Goal: Information Seeking & Learning: Find specific page/section

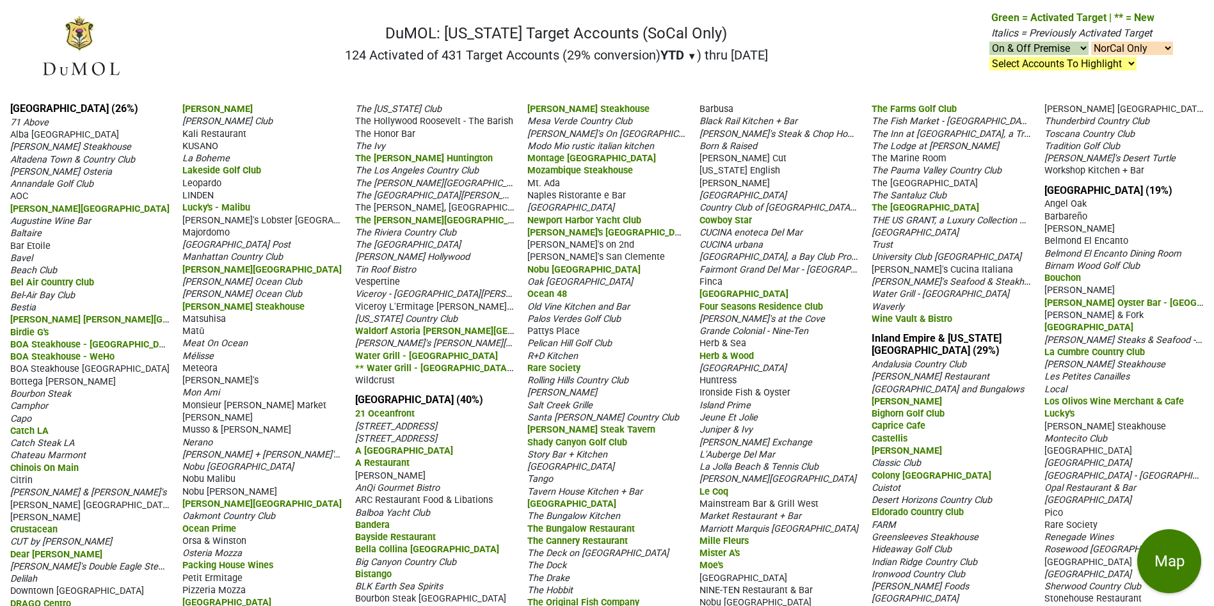
select select "NorCal"
select select "SoCal"
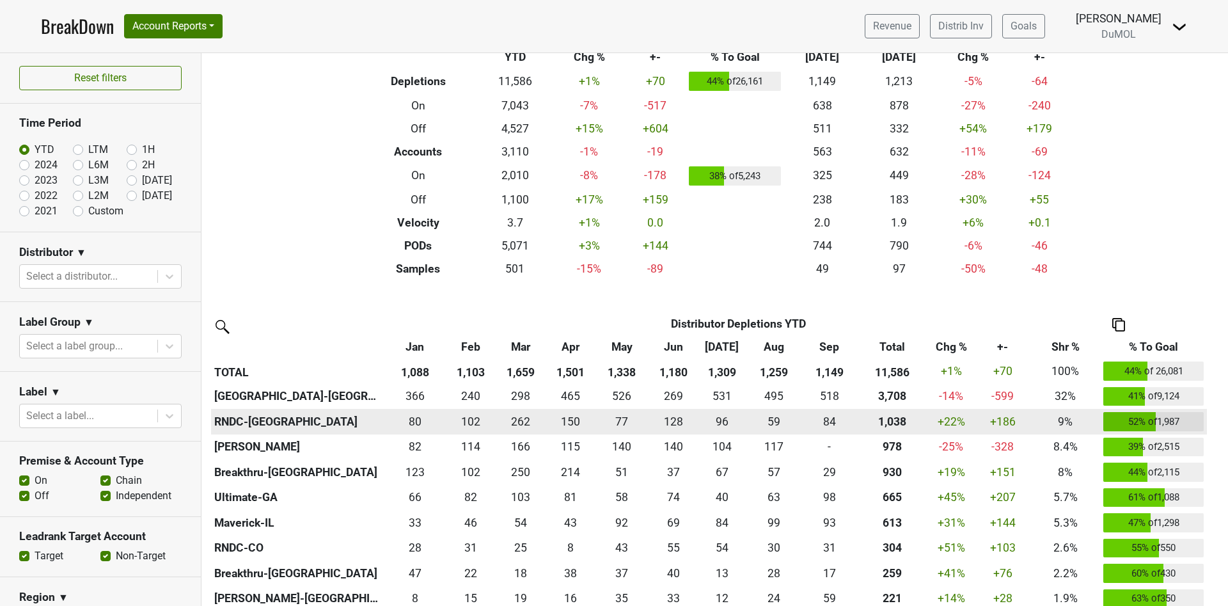
scroll to position [192, 0]
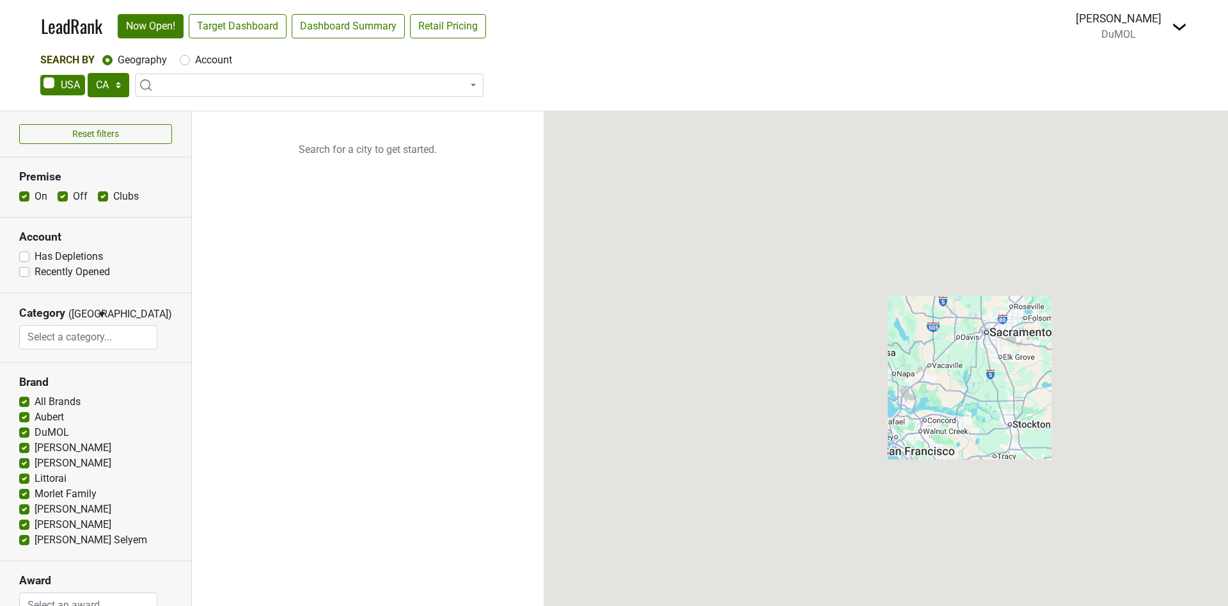
select select "CA"
select select
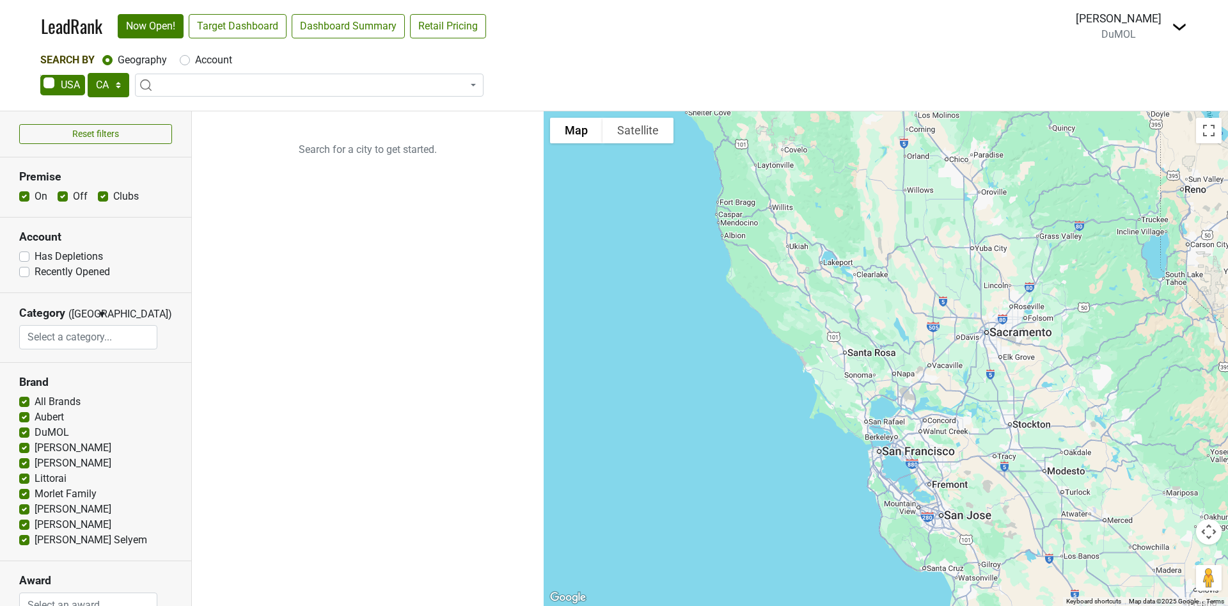
click at [202, 84] on span at bounding box center [309, 85] width 349 height 23
click at [158, 112] on input "search" at bounding box center [309, 110] width 342 height 22
click at [175, 113] on input "search" at bounding box center [309, 110] width 342 height 22
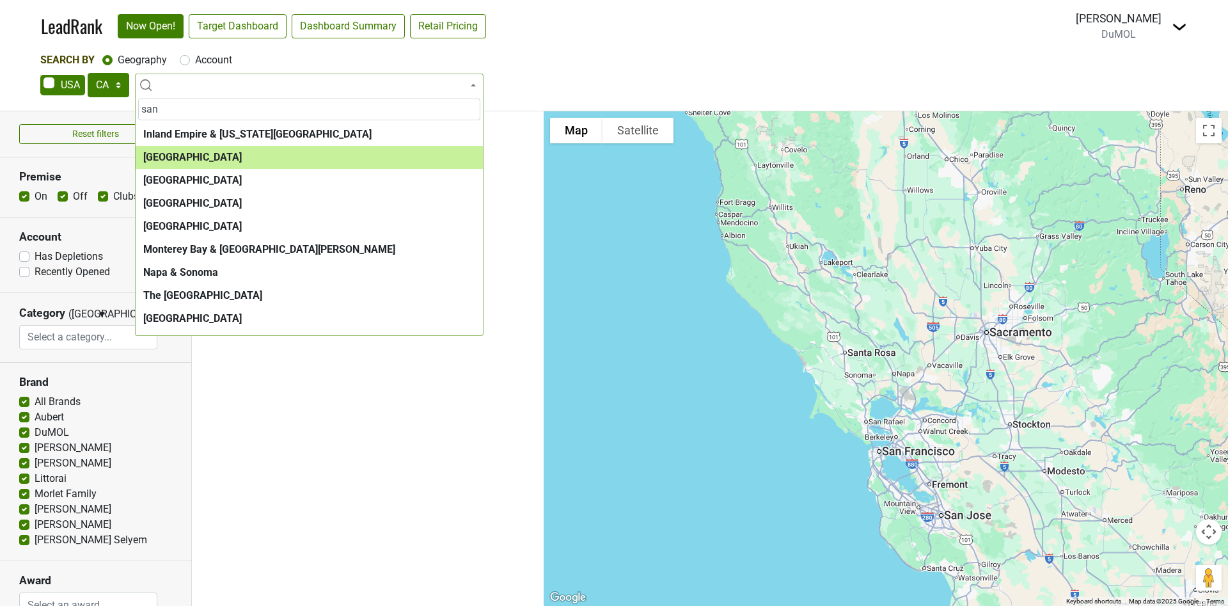
scroll to position [87, 0]
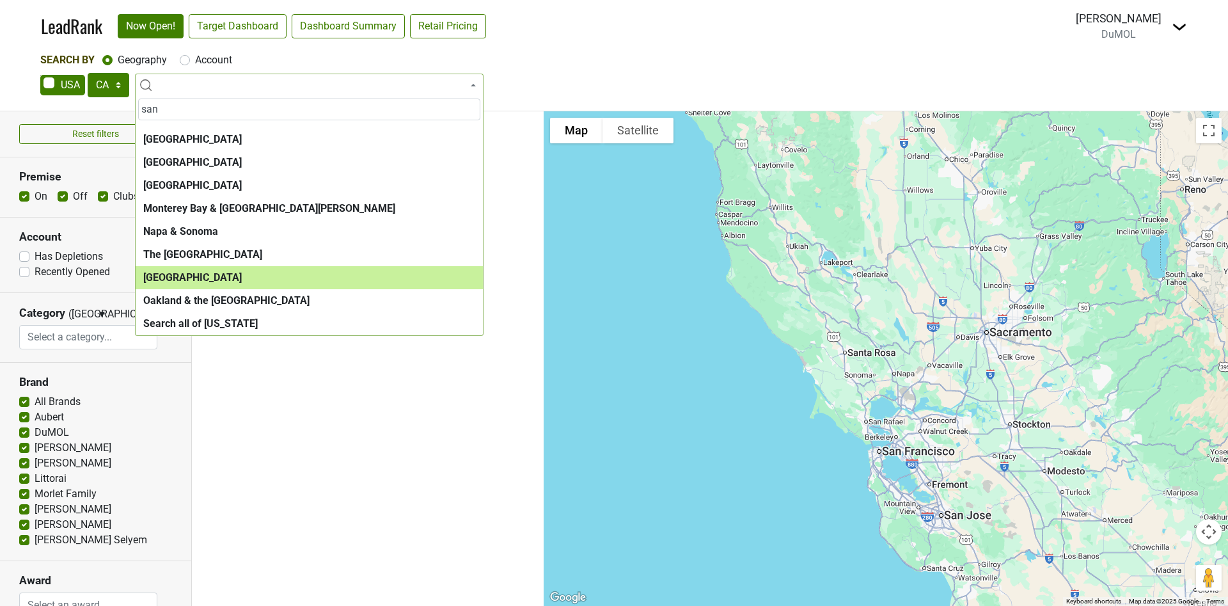
type input "san"
select select "1259"
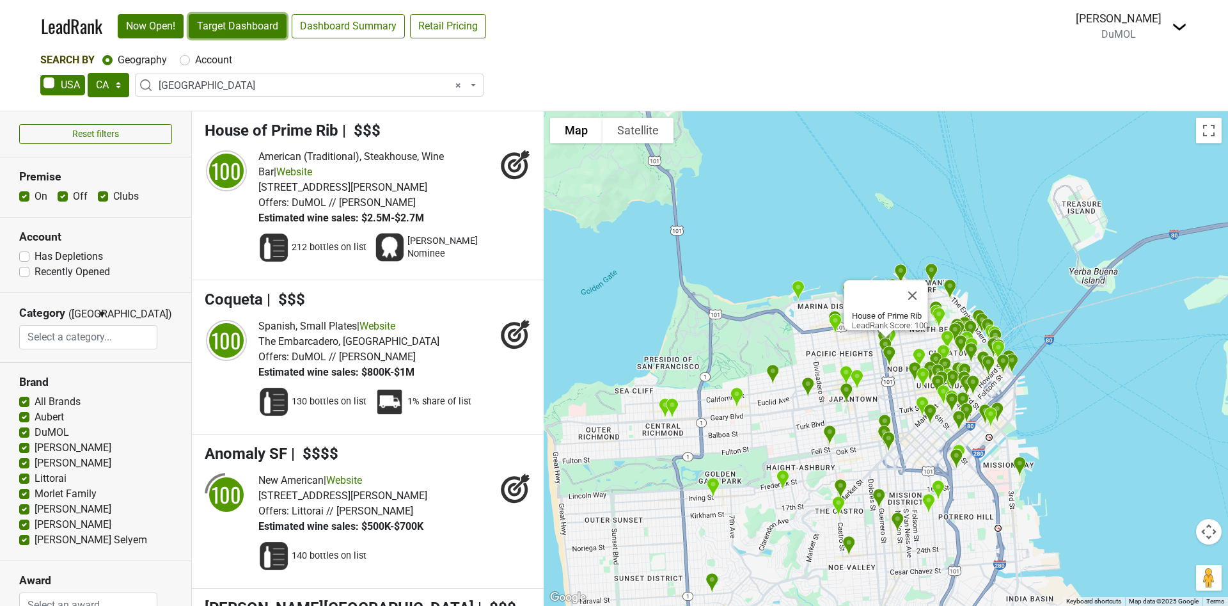
click at [234, 24] on link "Target Dashboard" at bounding box center [238, 26] width 98 height 24
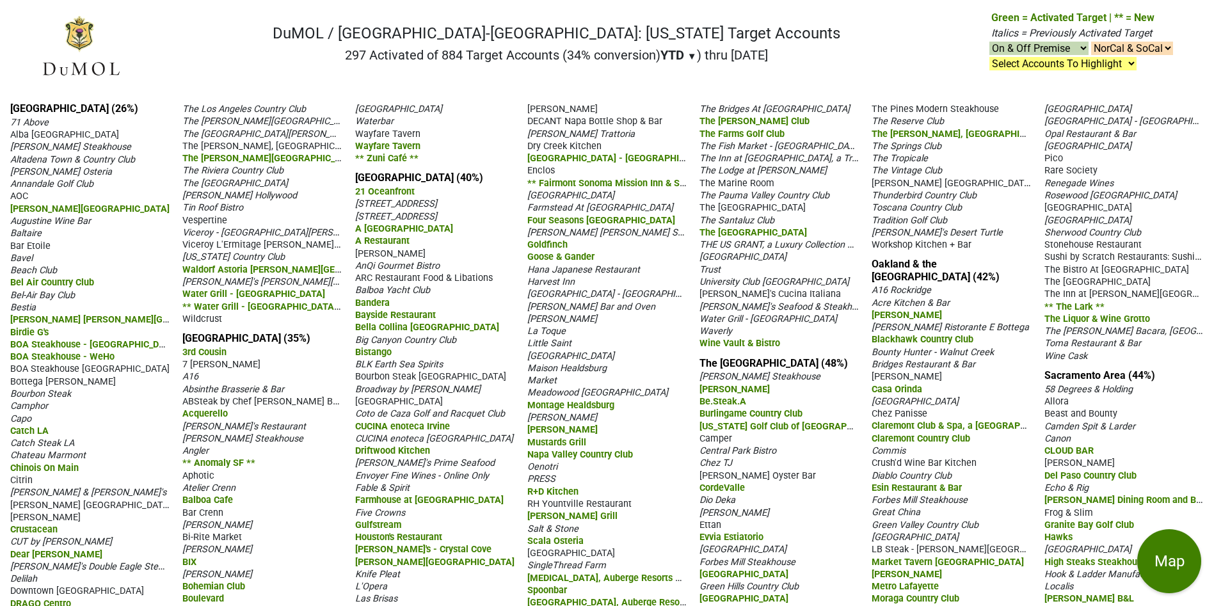
click at [1067, 44] on select "On & Off Premise On Premise Off Premise Country Clubs Only" at bounding box center [1038, 48] width 99 height 13
click at [1068, 44] on select "On & Off Premise On Premise Off Premise Country Clubs Only" at bounding box center [1038, 48] width 99 height 13
click at [1157, 46] on select "NorCal & SoCal NorCal Only SoCal Only" at bounding box center [1132, 48] width 82 height 13
select select "NorCal"
click at [1091, 42] on select "NorCal & SoCal NorCal Only SoCal Only" at bounding box center [1132, 48] width 82 height 13
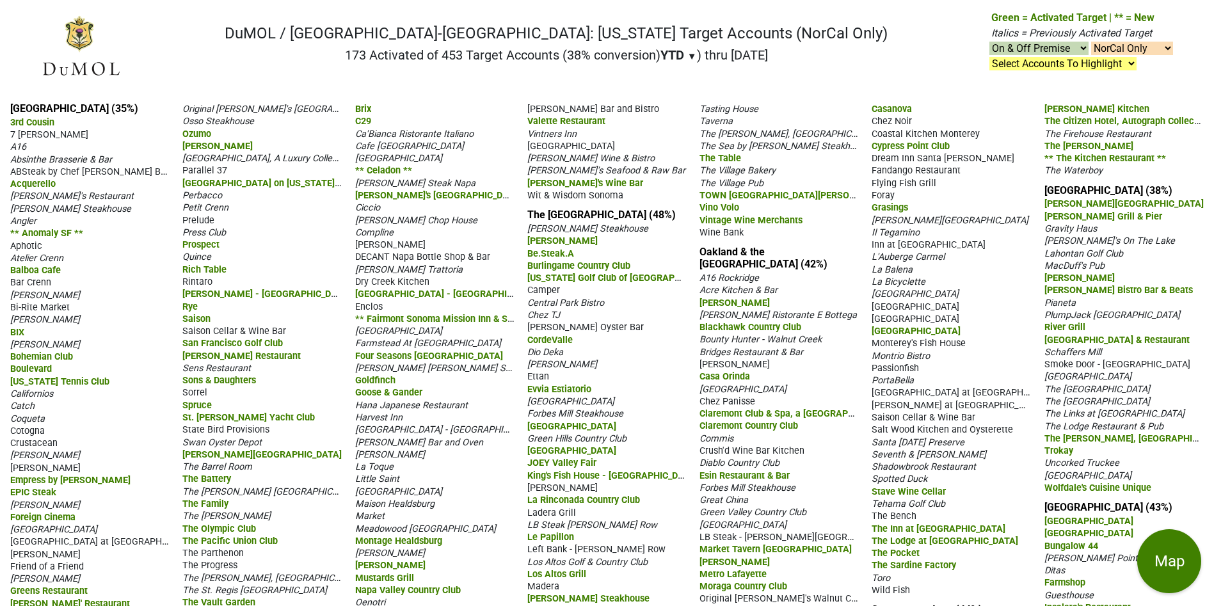
select select "NorCal"
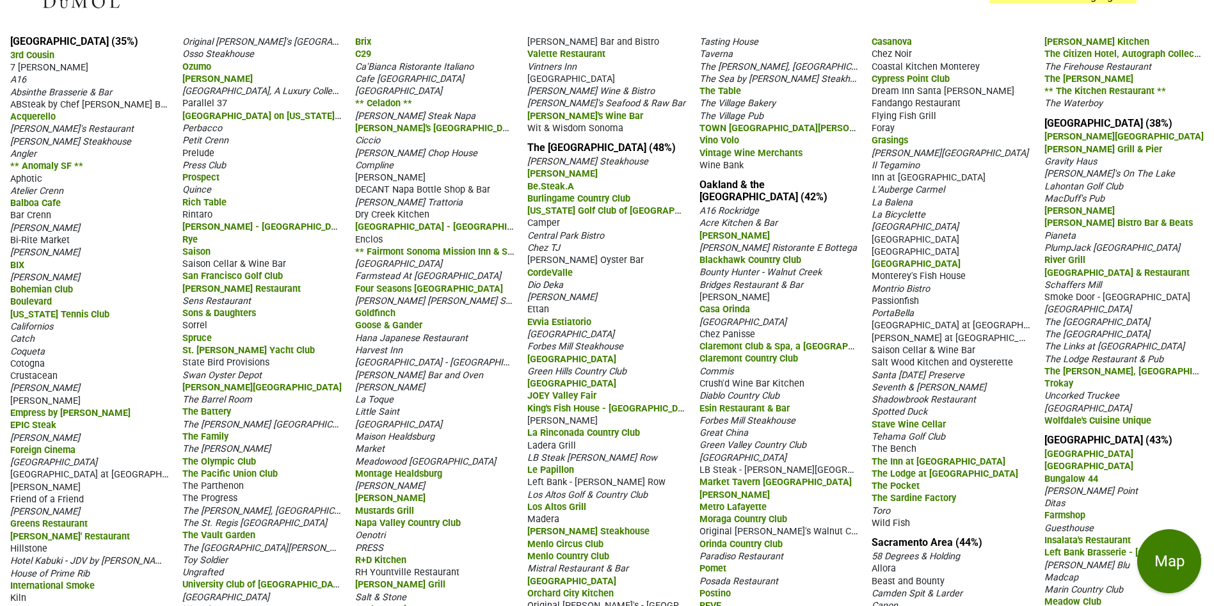
scroll to position [96, 0]
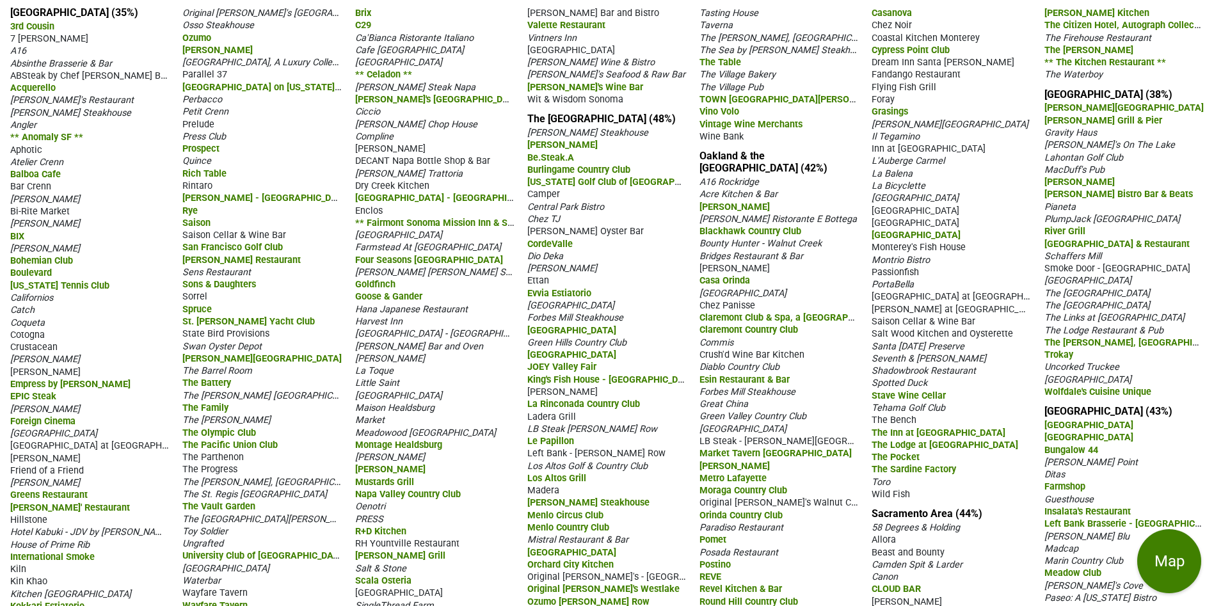
click at [758, 238] on span "Bounty Hunter - Walnut Creek" at bounding box center [760, 243] width 122 height 11
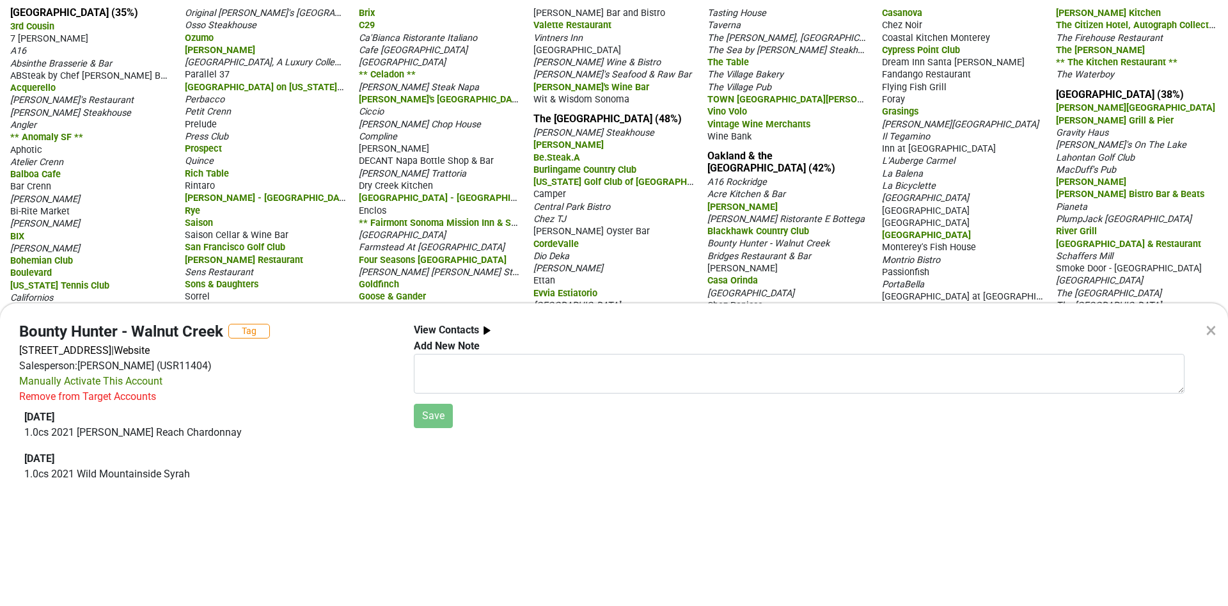
click at [138, 396] on div "Remove from Target Accounts" at bounding box center [87, 396] width 137 height 15
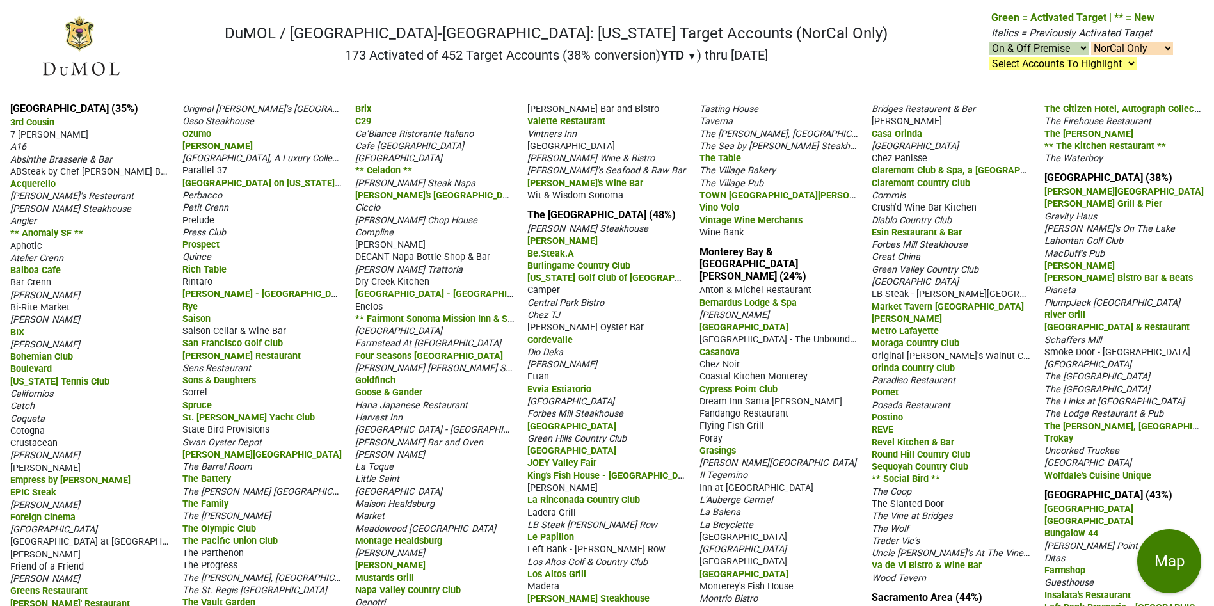
select select "NorCal"
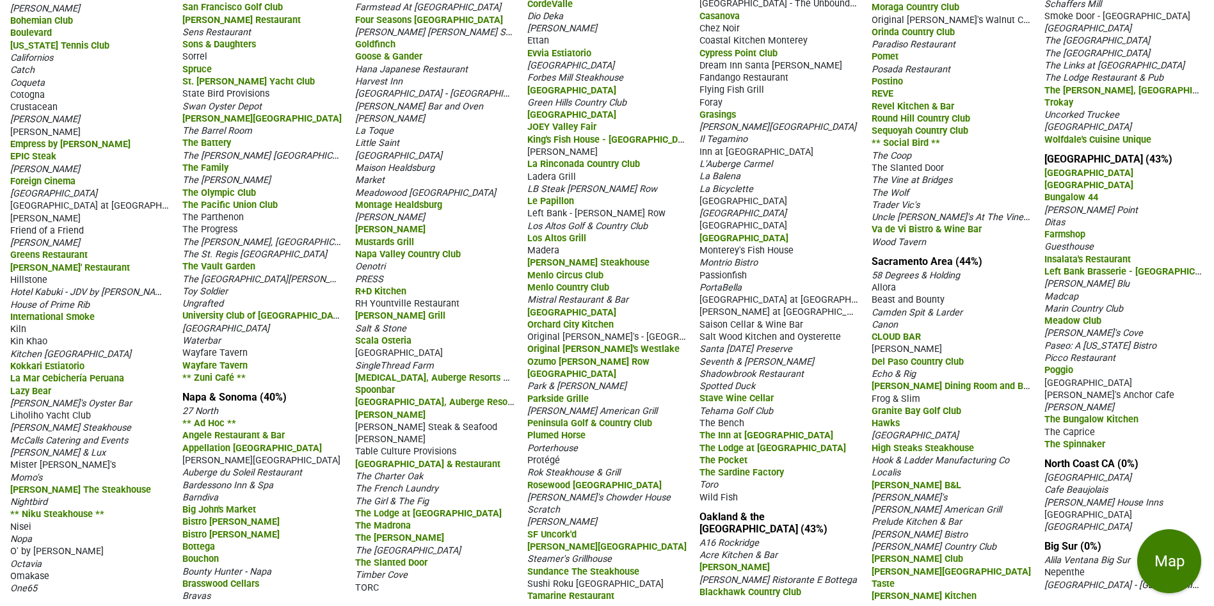
scroll to position [338, 0]
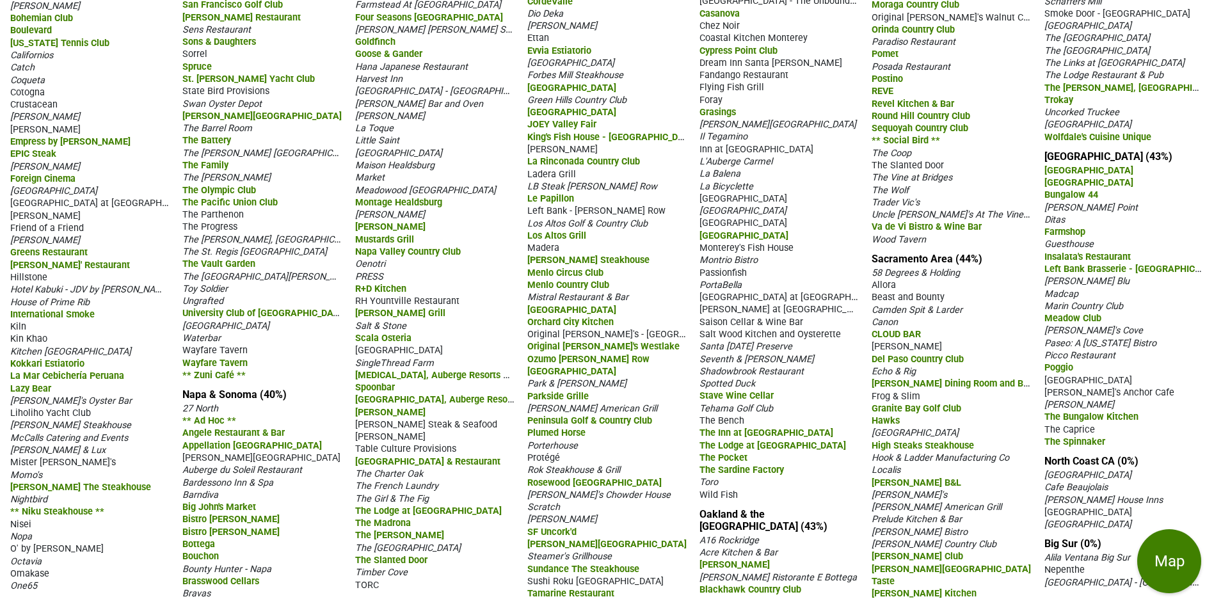
click at [1183, 436] on div "The Spinnaker" at bounding box center [1123, 441] width 159 height 12
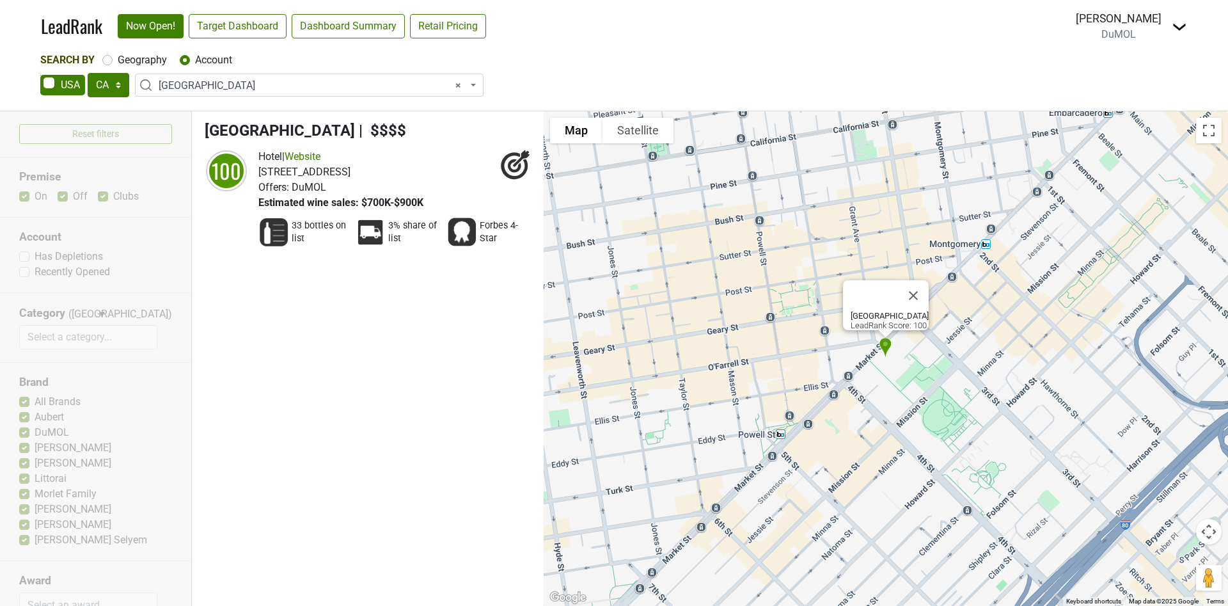
select select "CA"
select select "92666"
select select
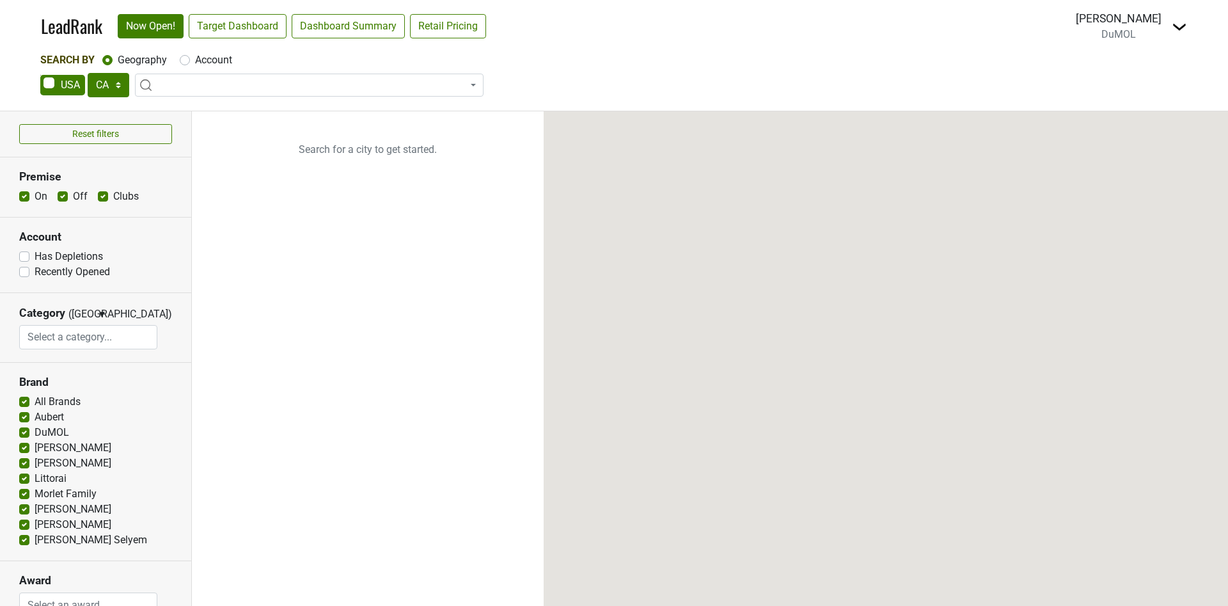
select select "CA"
select select
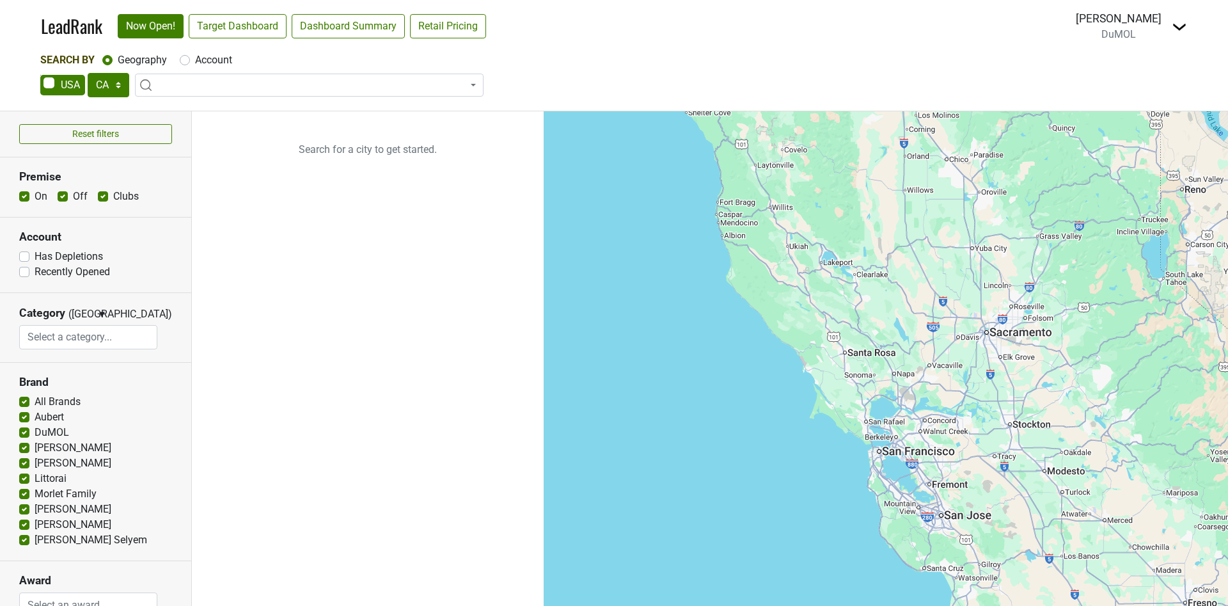
select select "CA"
select select
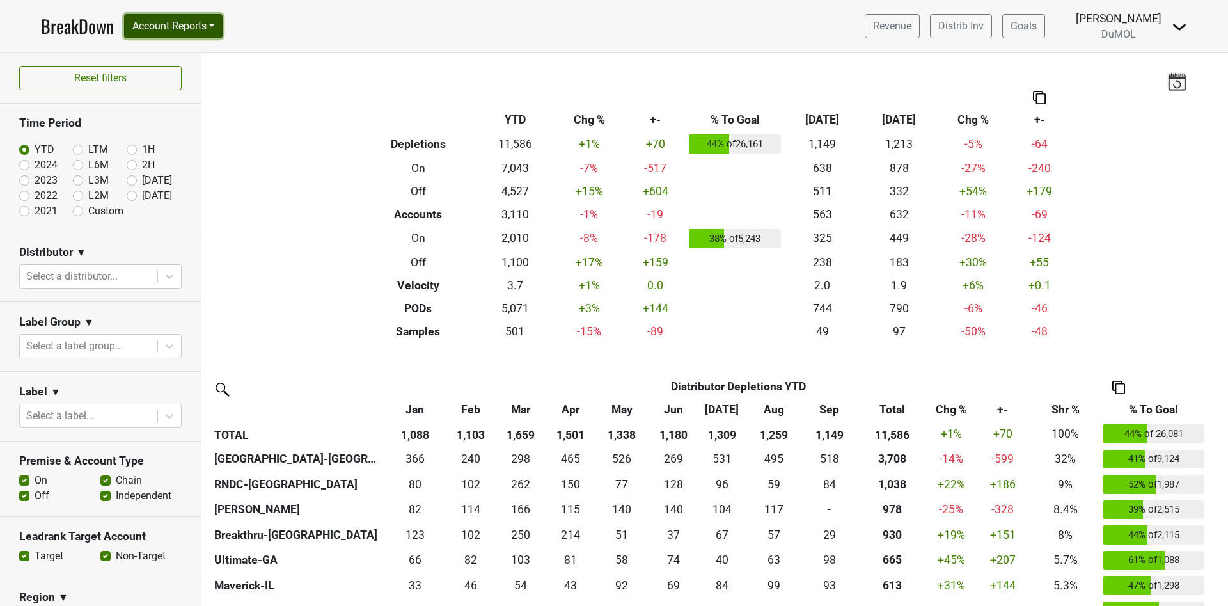
click at [216, 26] on button "Account Reports" at bounding box center [173, 26] width 99 height 24
click at [187, 60] on link "SuperRanker" at bounding box center [181, 55] width 113 height 20
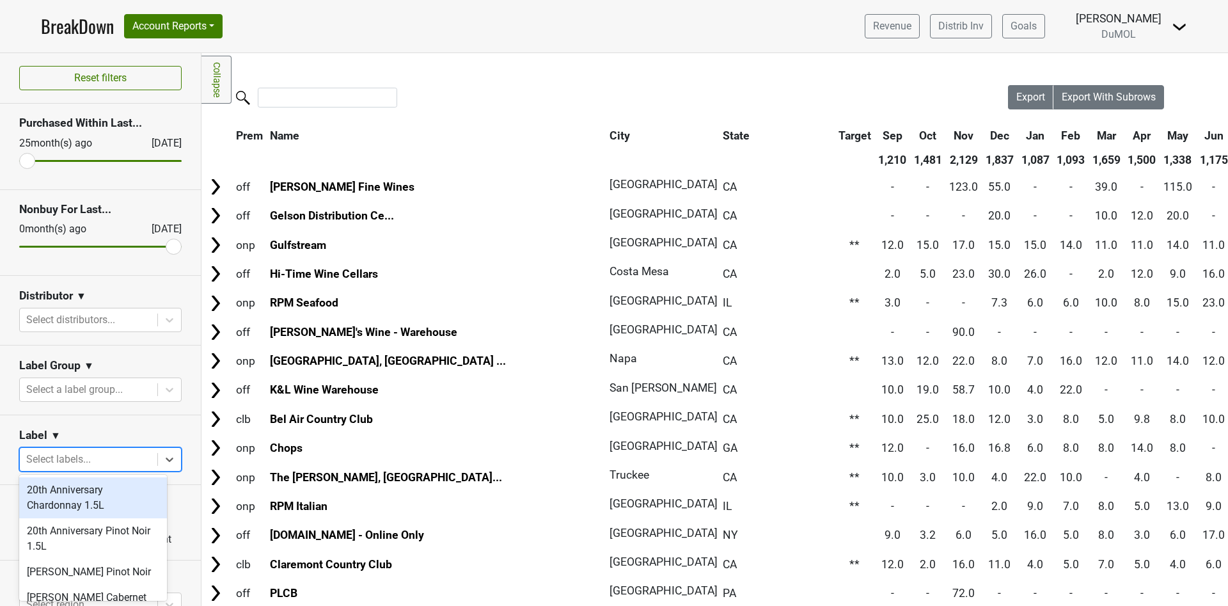
click at [94, 459] on div at bounding box center [88, 459] width 125 height 18
type input "west"
click at [105, 504] on div "[PERSON_NAME] Reach Chardonnay" at bounding box center [93, 497] width 148 height 41
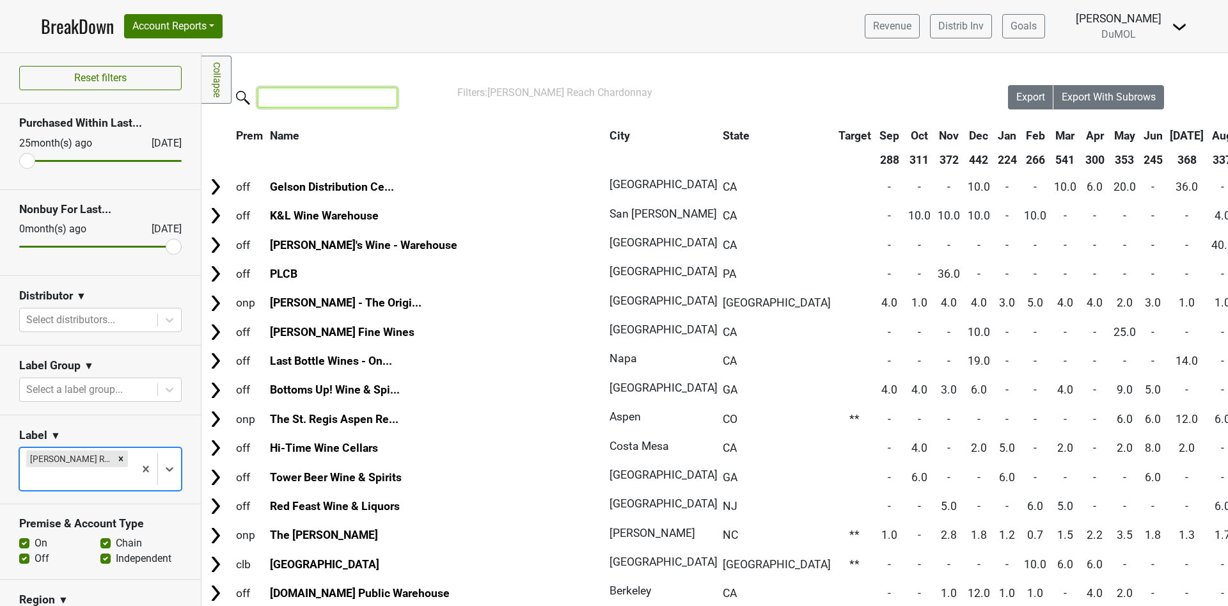
click at [295, 100] on input "search" at bounding box center [327, 98] width 139 height 20
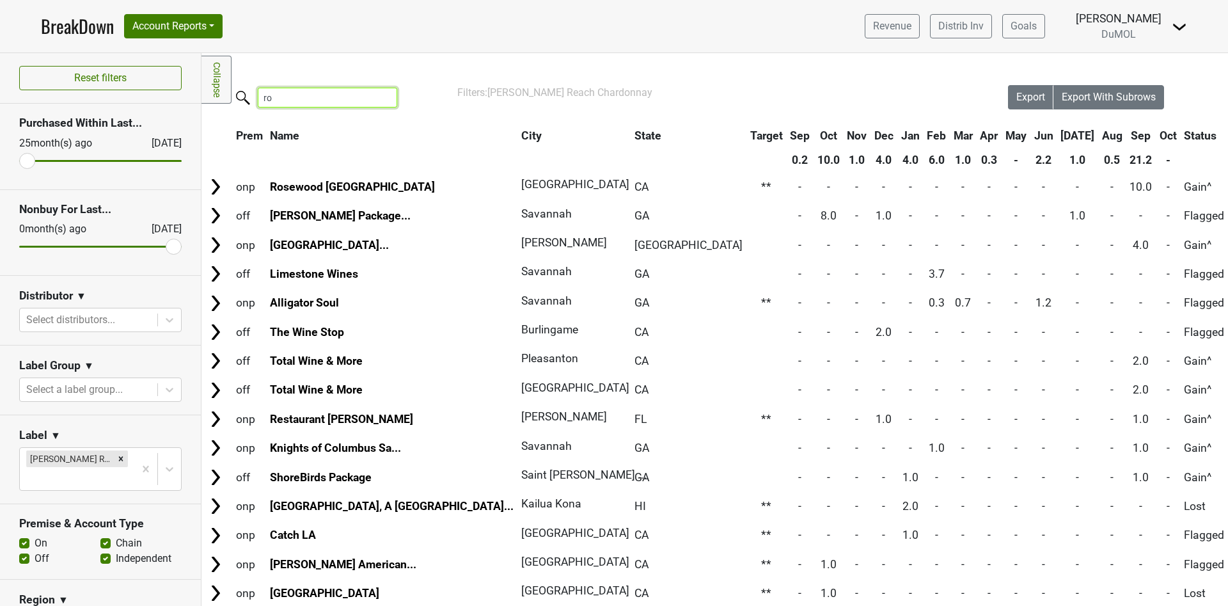
type input "r"
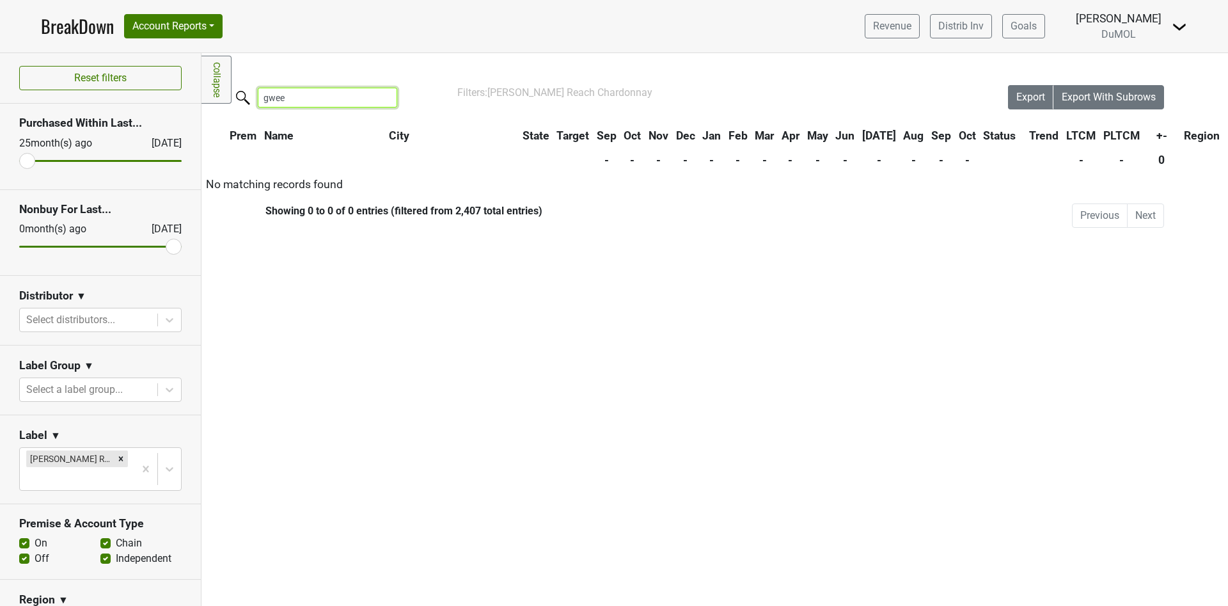
type input "gwe"
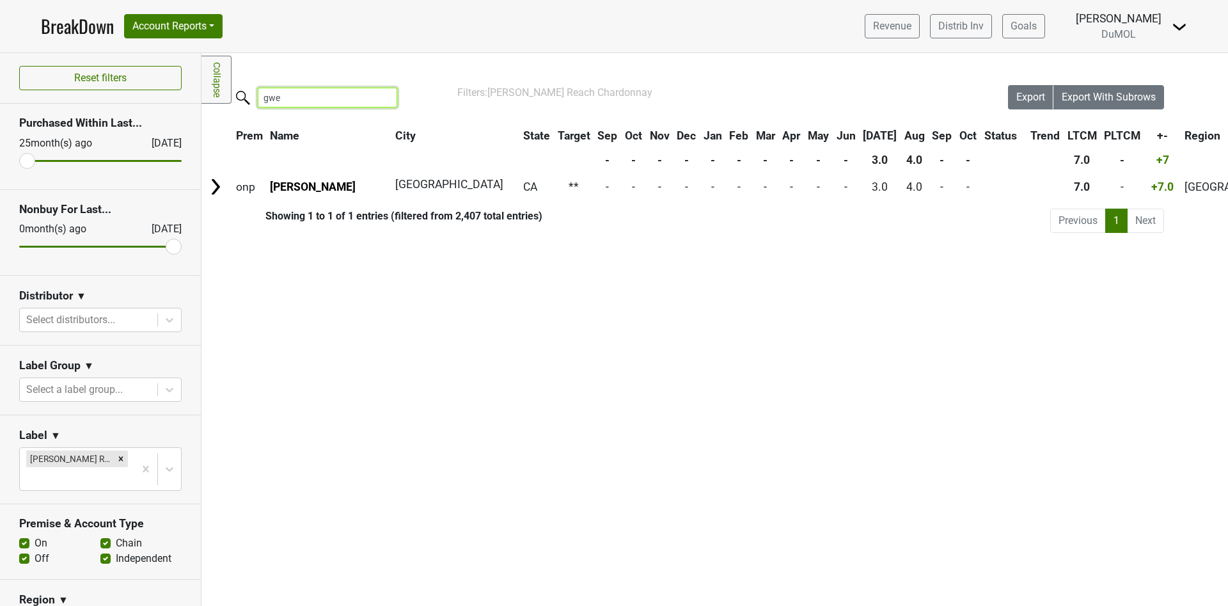
drag, startPoint x: 302, startPoint y: 99, endPoint x: 246, endPoint y: 88, distance: 57.3
click at [246, 88] on label "gwe" at bounding box center [301, 96] width 139 height 22
type input "L"
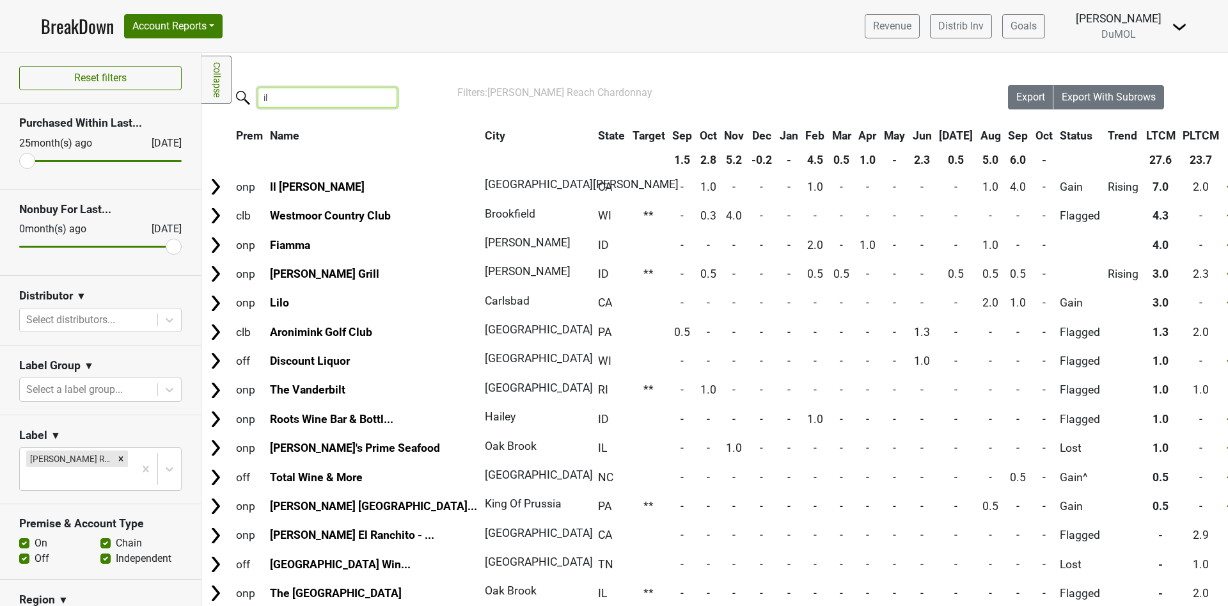
type input "i"
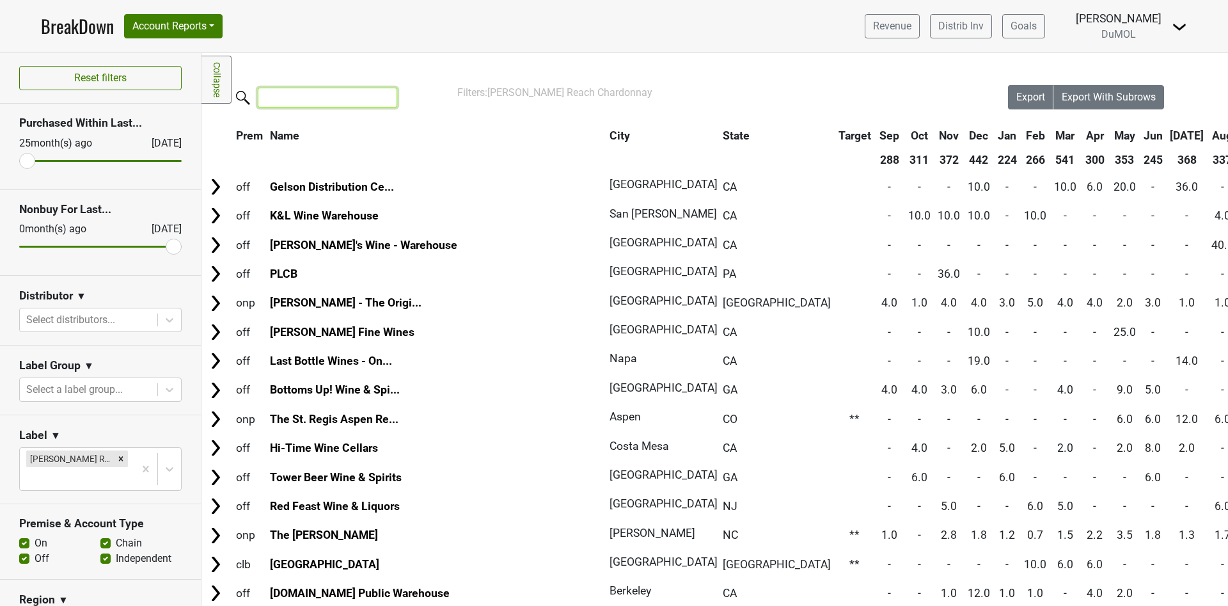
click at [297, 97] on input "search" at bounding box center [327, 98] width 139 height 20
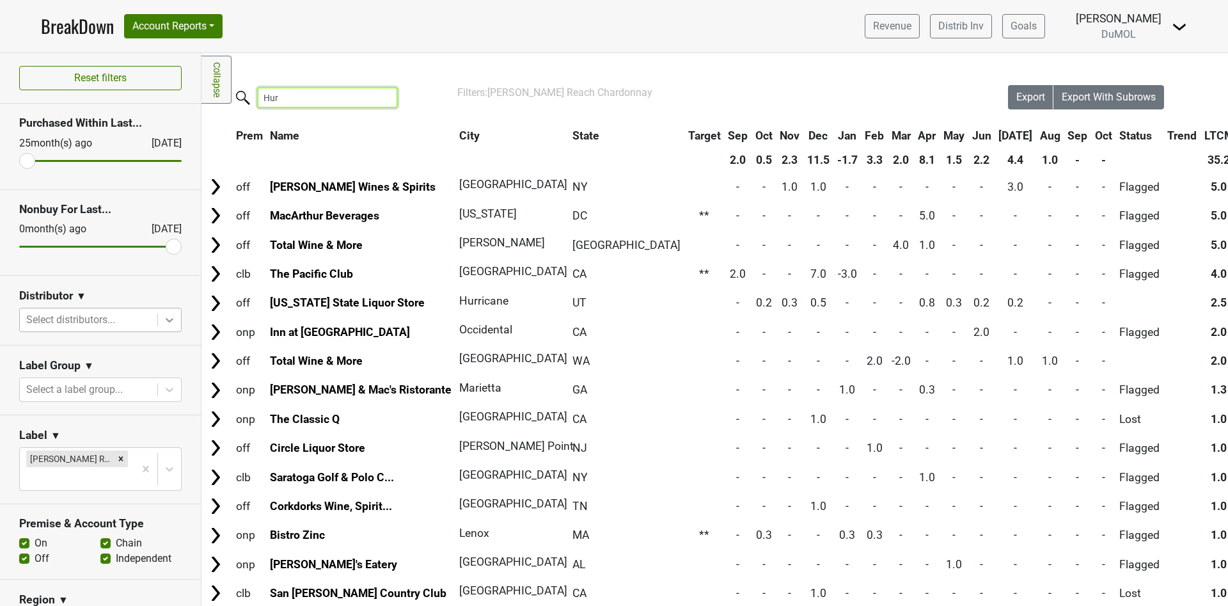
type input "Hur"
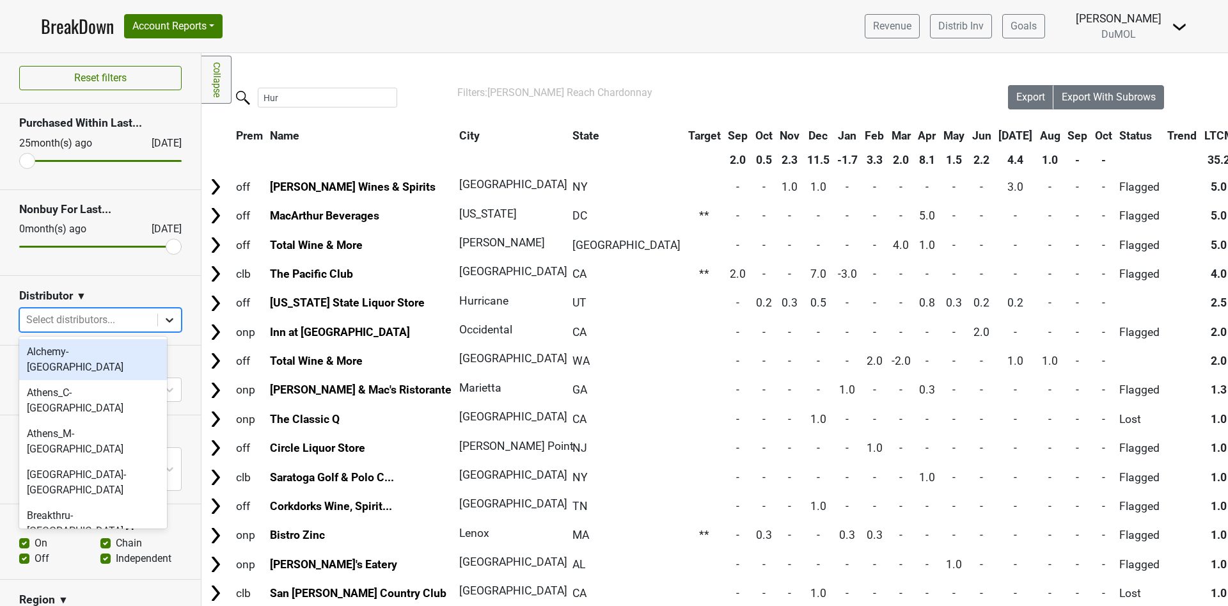
click at [163, 318] on icon at bounding box center [169, 319] width 13 height 13
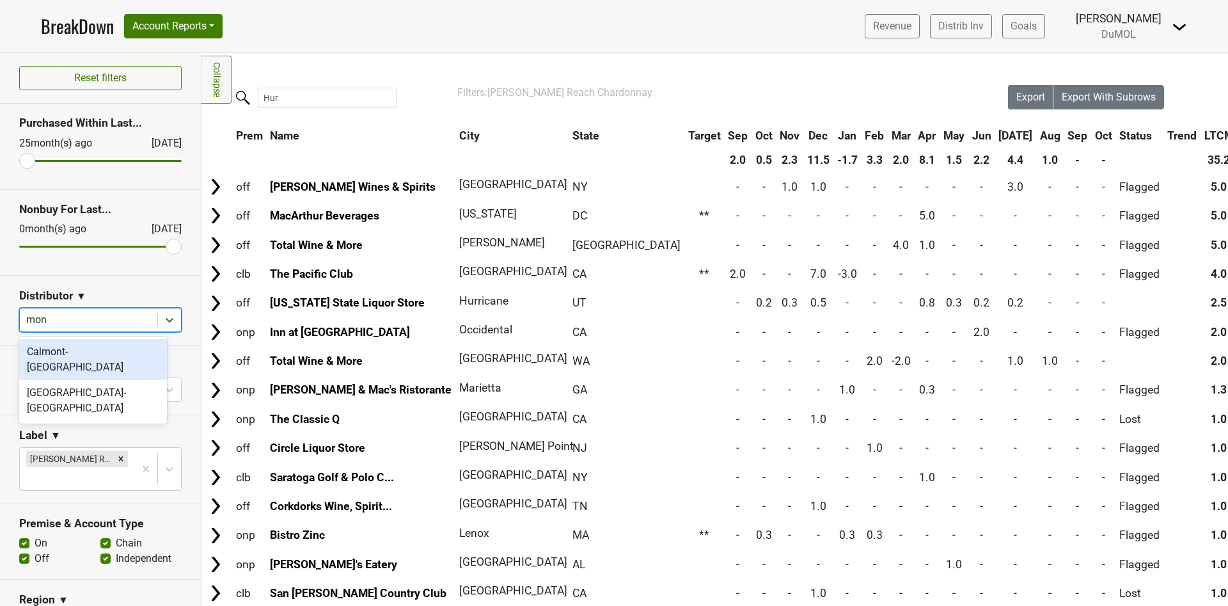
type input "mont"
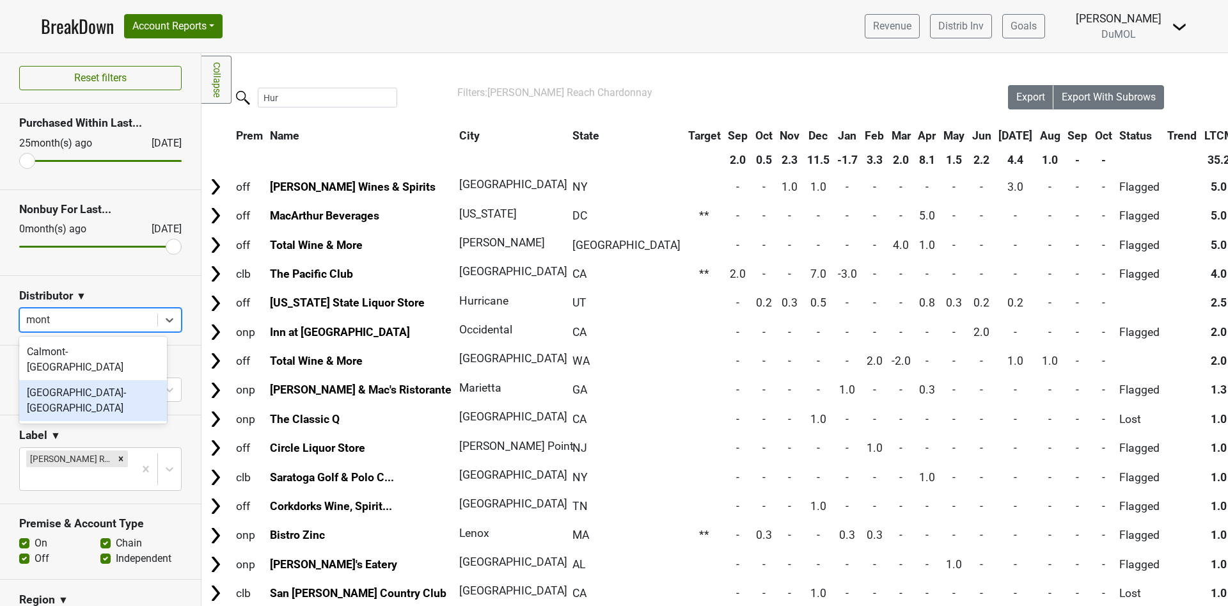
click at [80, 380] on div "[GEOGRAPHIC_DATA]-[GEOGRAPHIC_DATA]" at bounding box center [93, 400] width 148 height 41
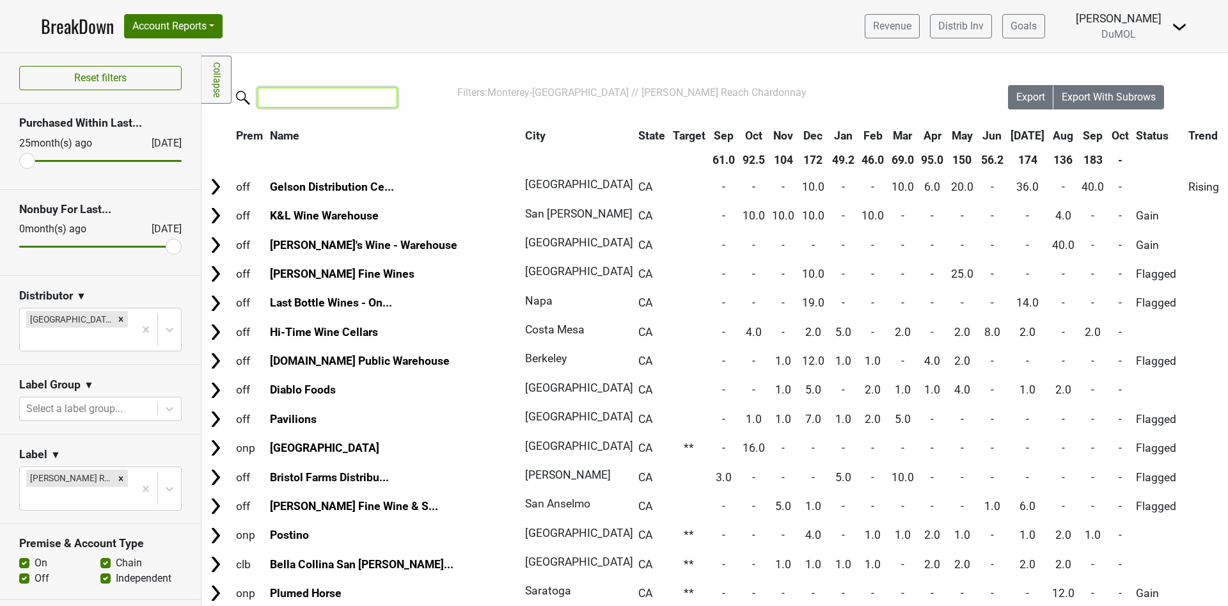
click at [310, 100] on input "search" at bounding box center [327, 98] width 139 height 20
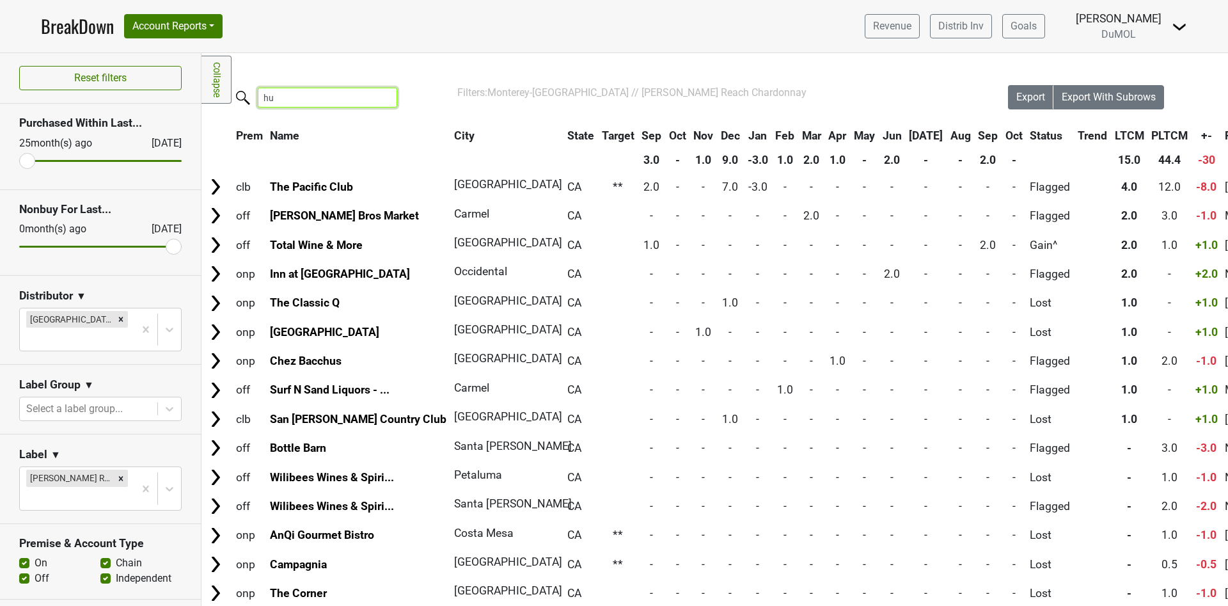
type input "hur"
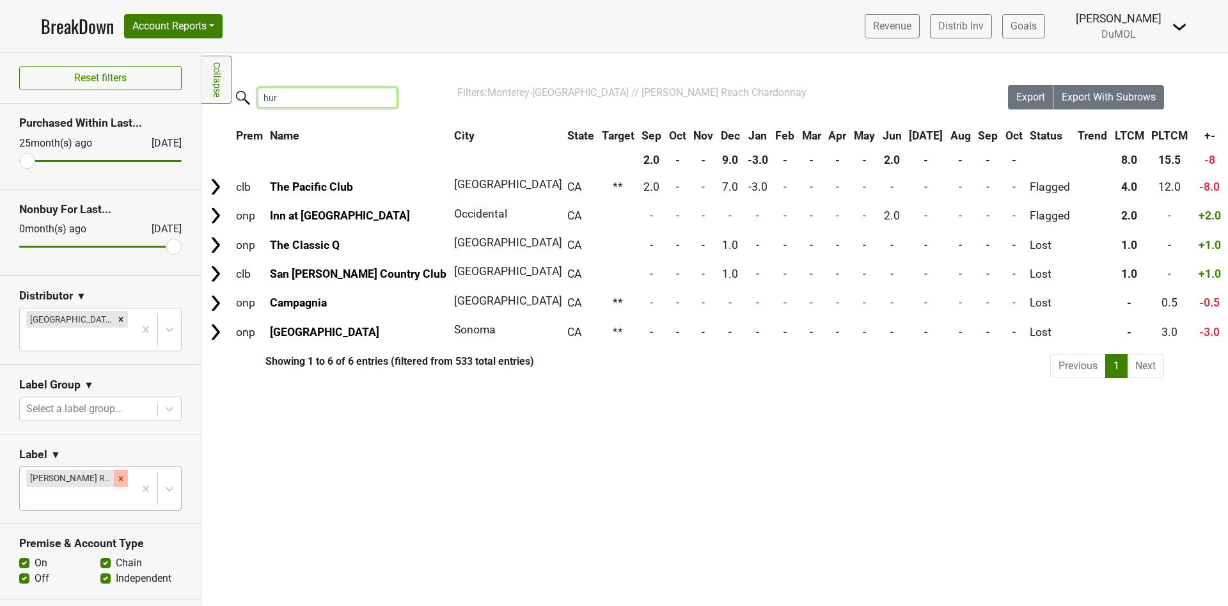
click at [119, 476] on icon "Remove Wester Reach Chardonnay" at bounding box center [121, 478] width 4 height 4
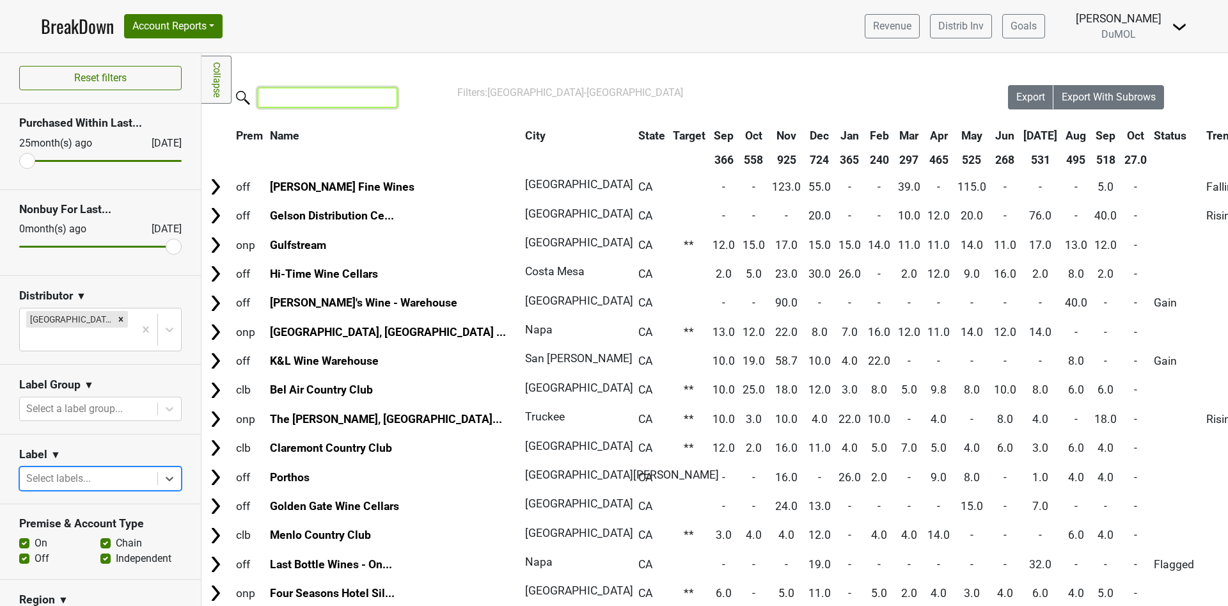
click at [303, 101] on input "search" at bounding box center [327, 98] width 139 height 20
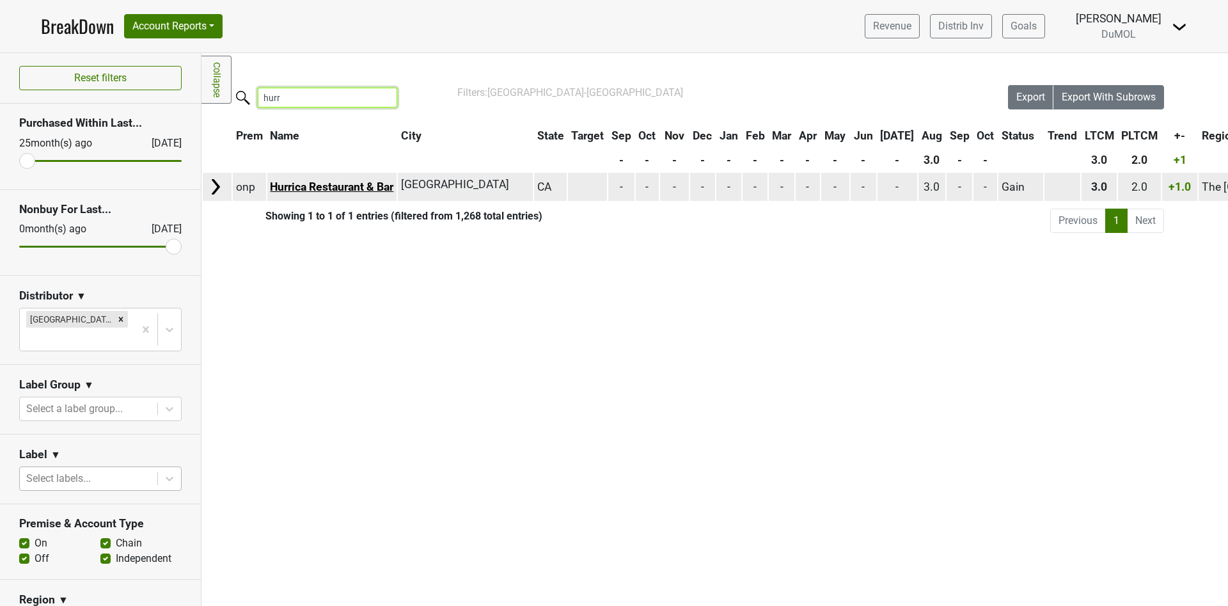
type input "hurr"
click at [320, 189] on link "Hurrica Restaurant & Bar" at bounding box center [331, 186] width 123 height 13
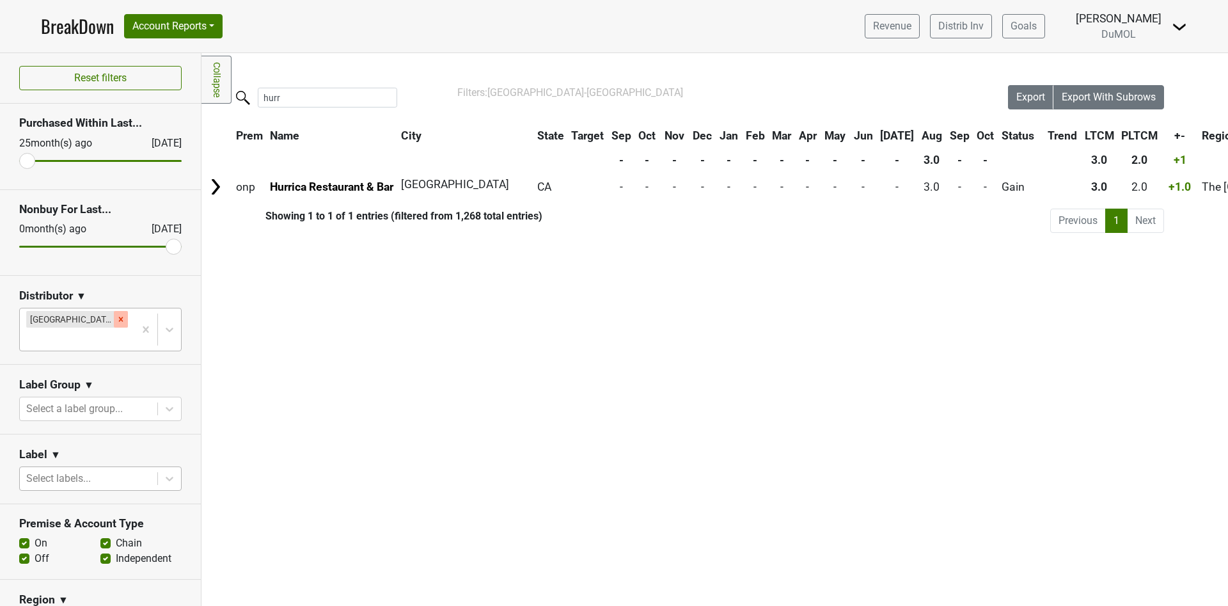
click at [116, 315] on icon "Remove Monterey-CA" at bounding box center [120, 319] width 9 height 9
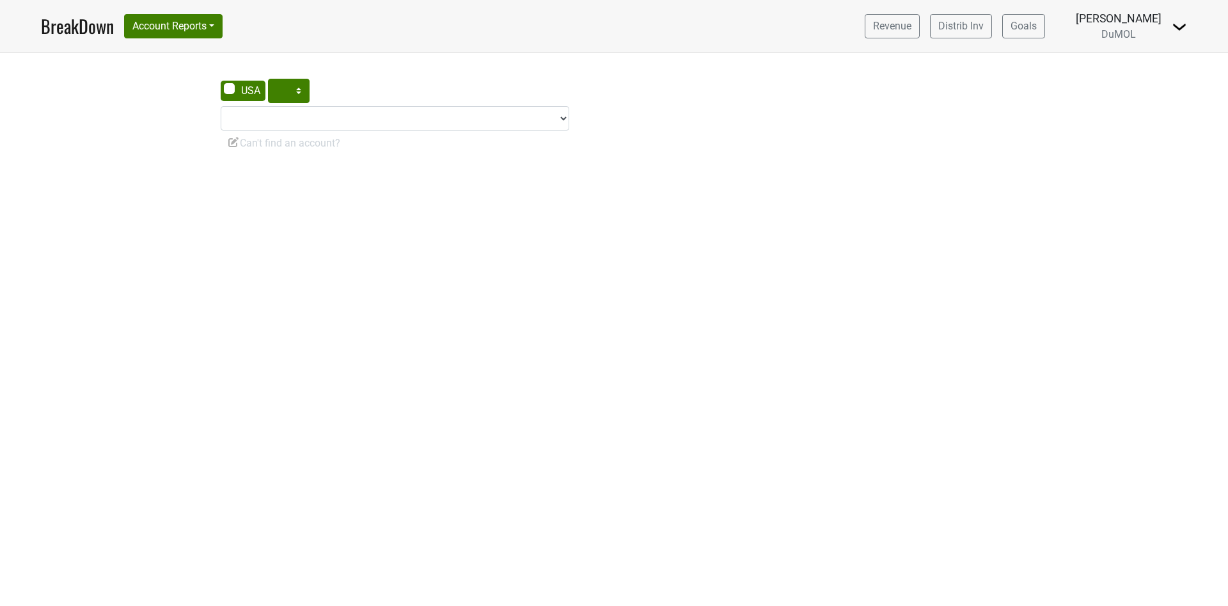
select select "CA"
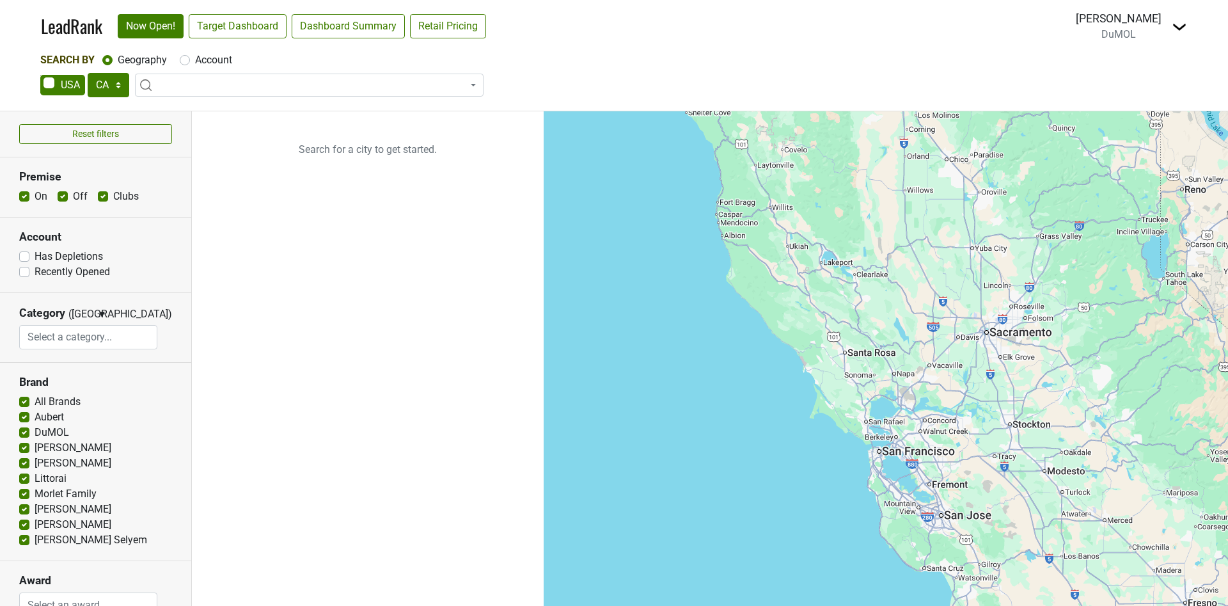
select select "CA"
select select
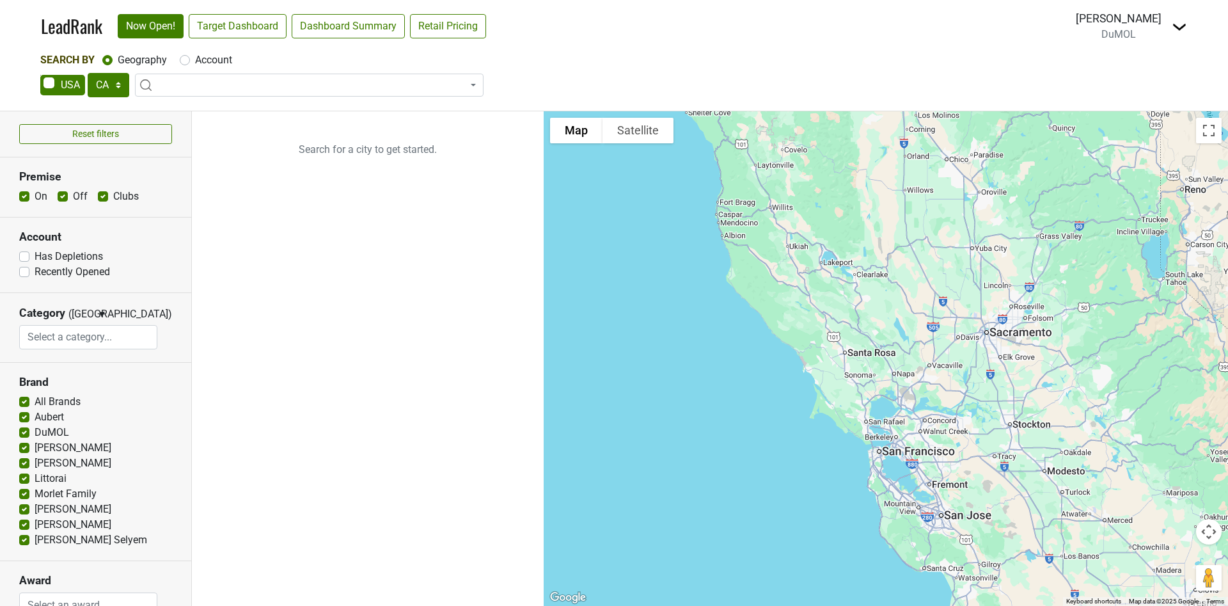
click at [193, 86] on span at bounding box center [309, 85] width 349 height 23
click at [174, 109] on input "search" at bounding box center [309, 110] width 342 height 22
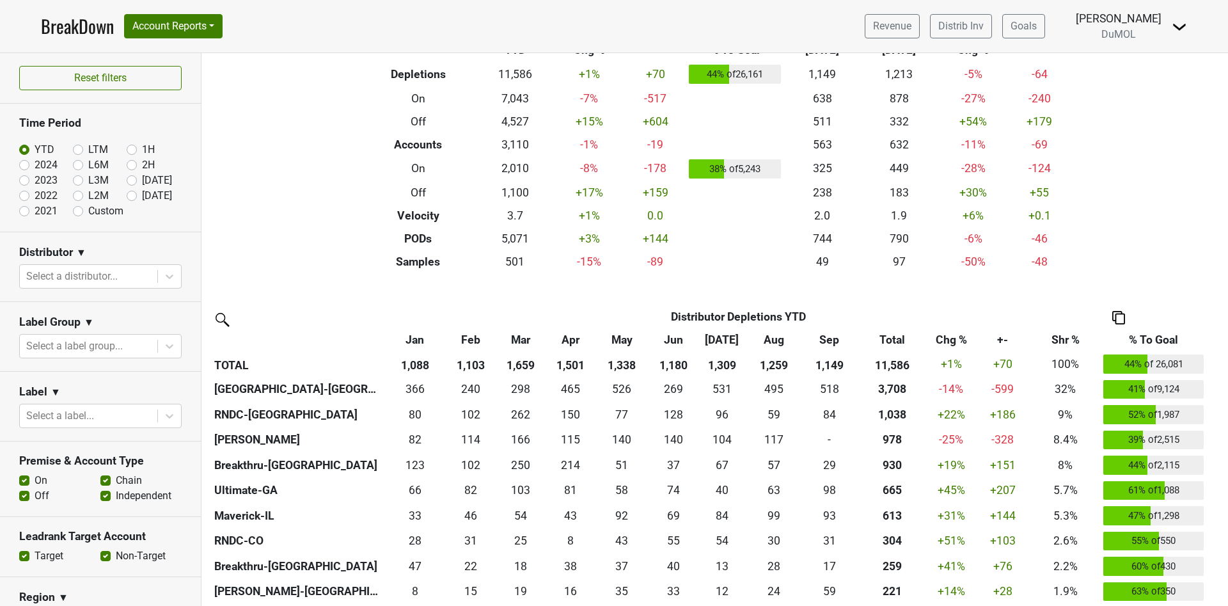
scroll to position [96, 0]
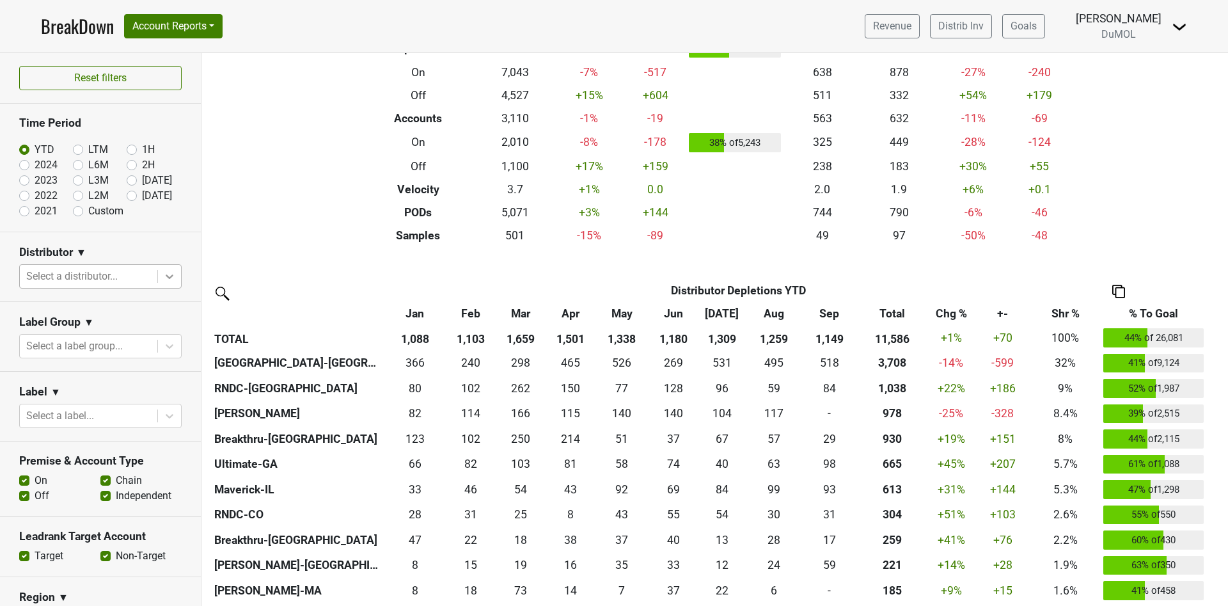
click at [163, 276] on icon at bounding box center [169, 276] width 13 height 13
click at [65, 267] on div at bounding box center [88, 276] width 125 height 18
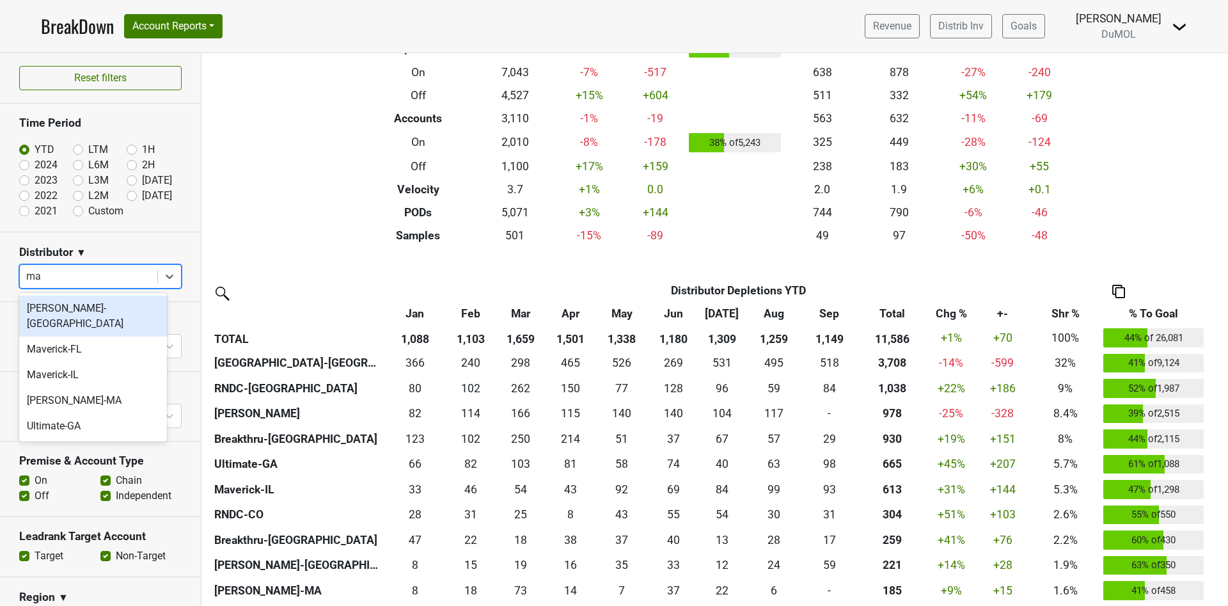
type input "mav"
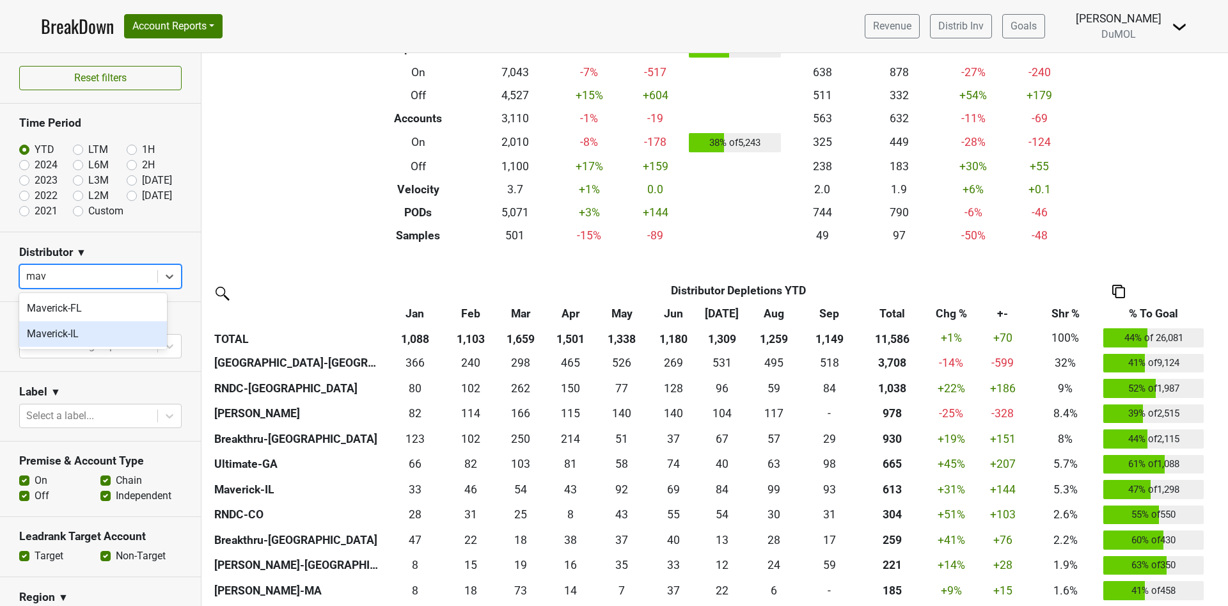
click at [98, 340] on div "Maverick-IL" at bounding box center [93, 334] width 148 height 26
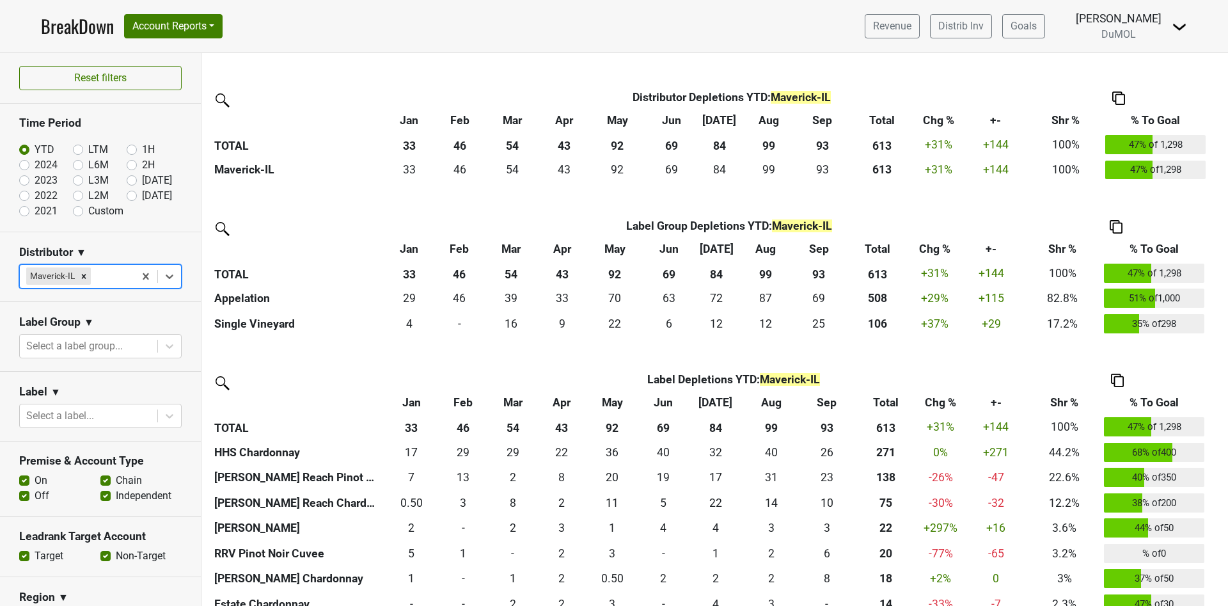
scroll to position [384, 0]
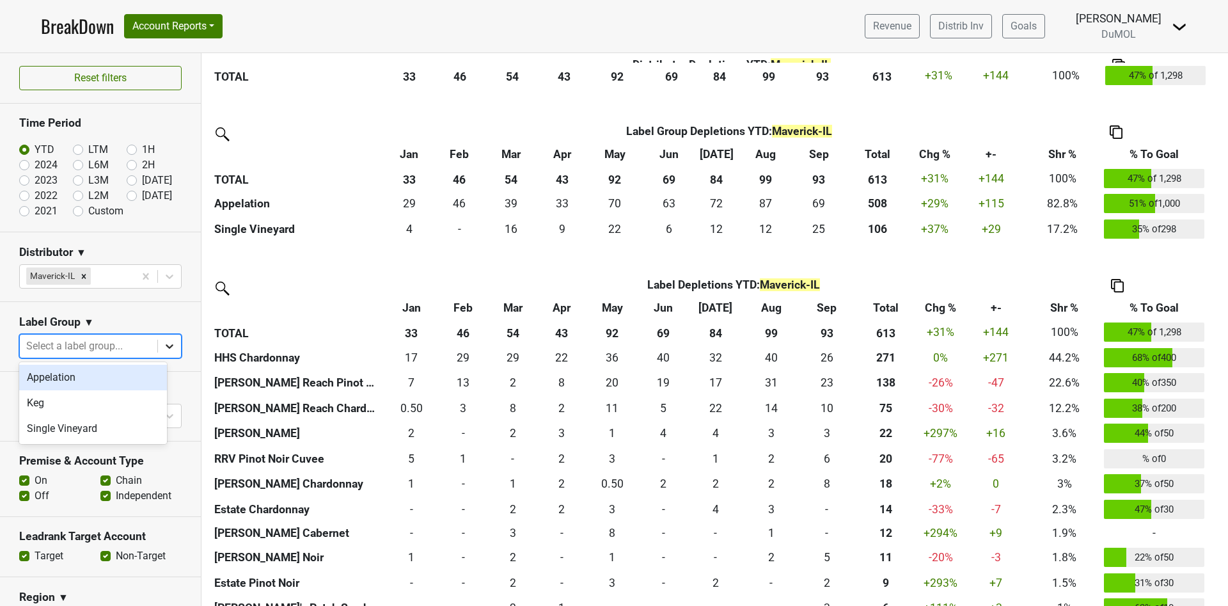
click at [163, 340] on icon at bounding box center [169, 346] width 13 height 13
click at [163, 341] on icon at bounding box center [169, 346] width 13 height 13
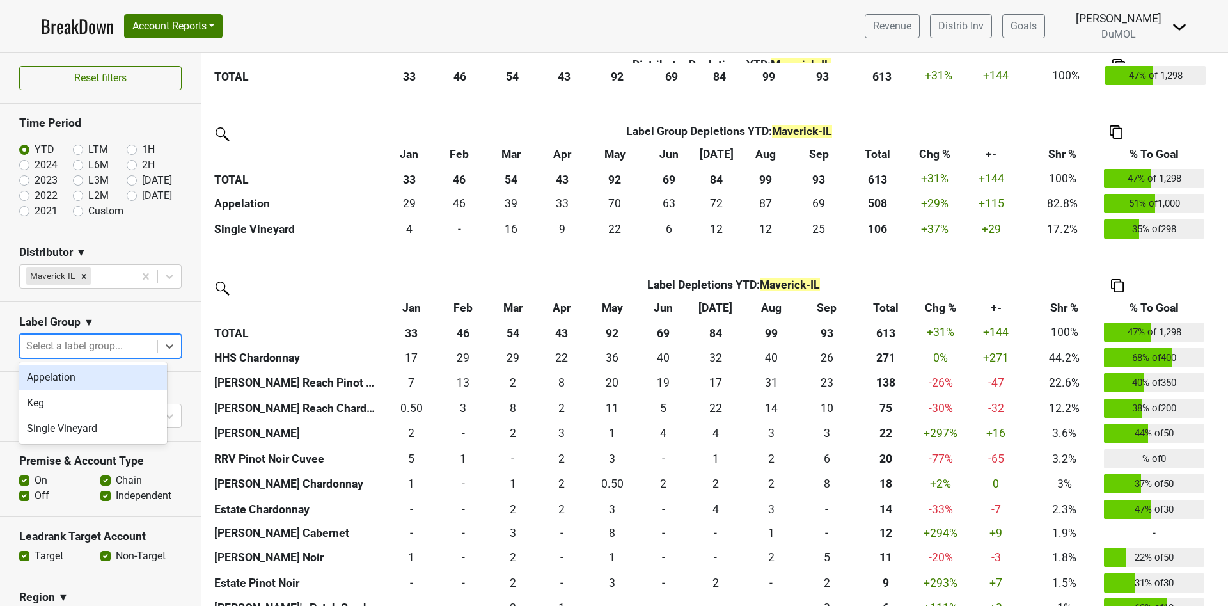
click at [122, 378] on div "Appelation" at bounding box center [93, 378] width 148 height 26
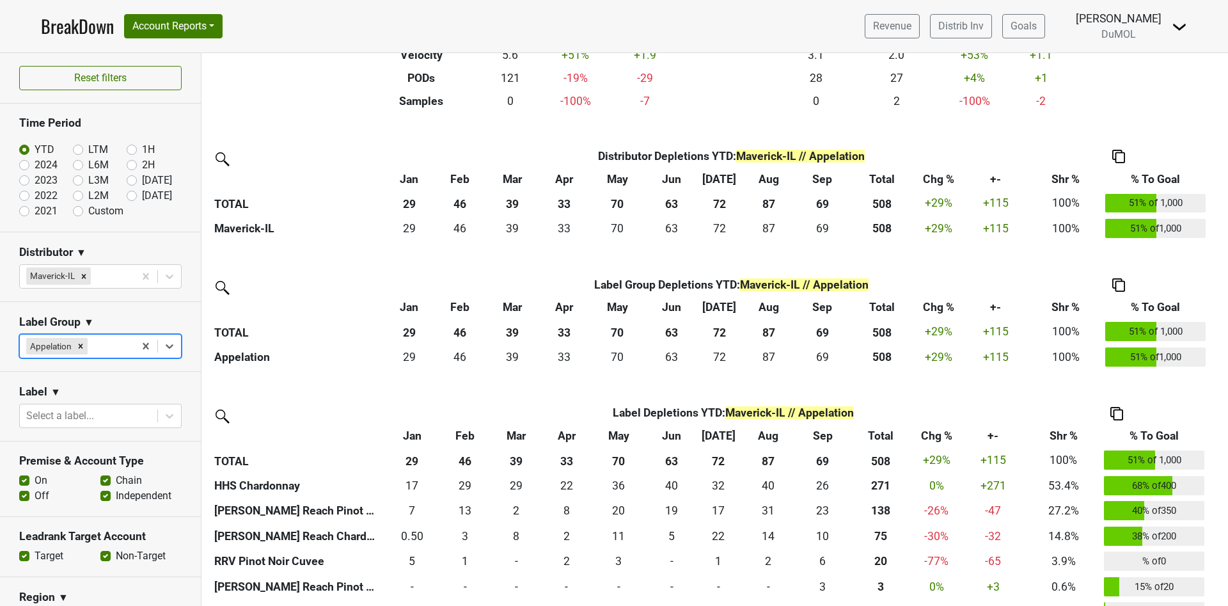
scroll to position [257, 0]
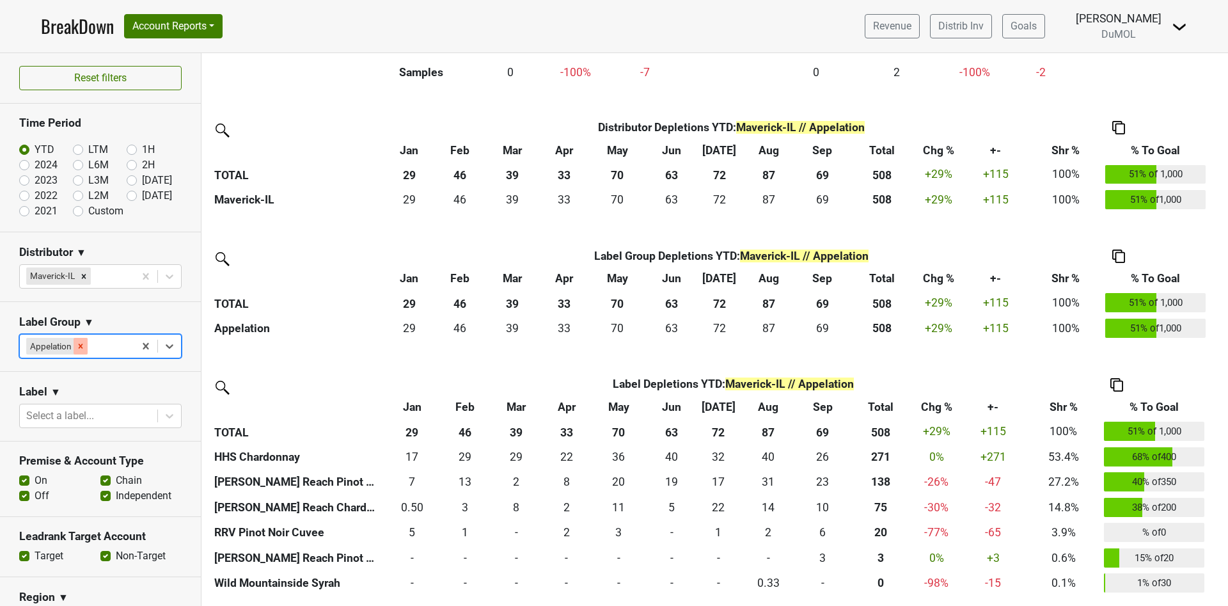
click at [84, 345] on icon "Remove Appelation" at bounding box center [80, 346] width 9 height 9
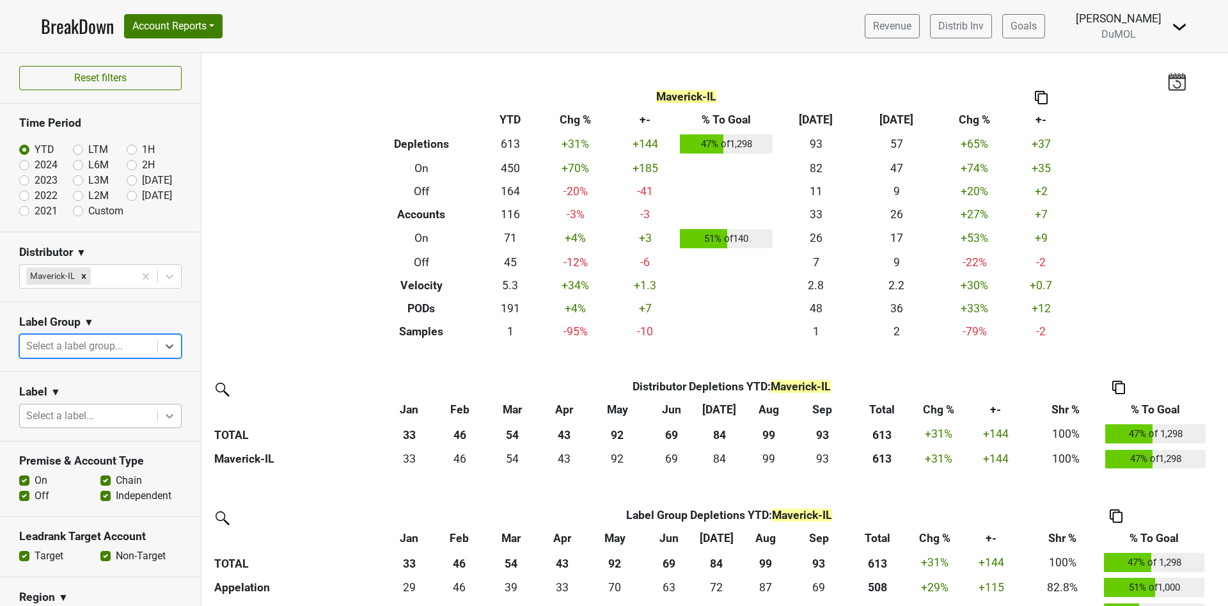
click at [163, 415] on icon at bounding box center [169, 415] width 13 height 13
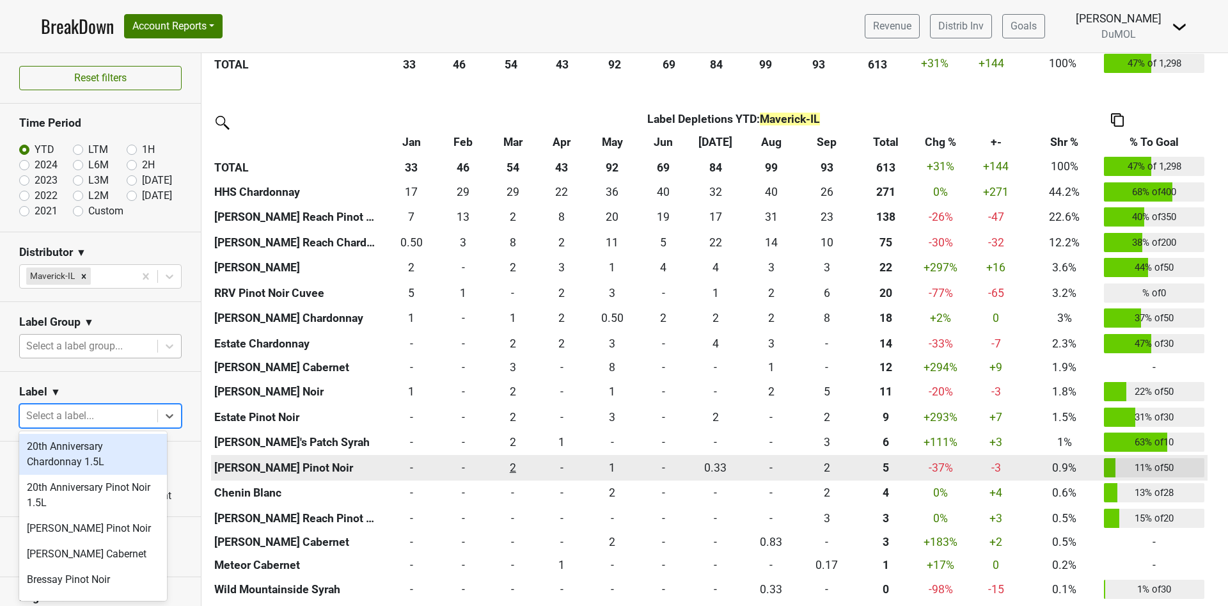
scroll to position [579, 0]
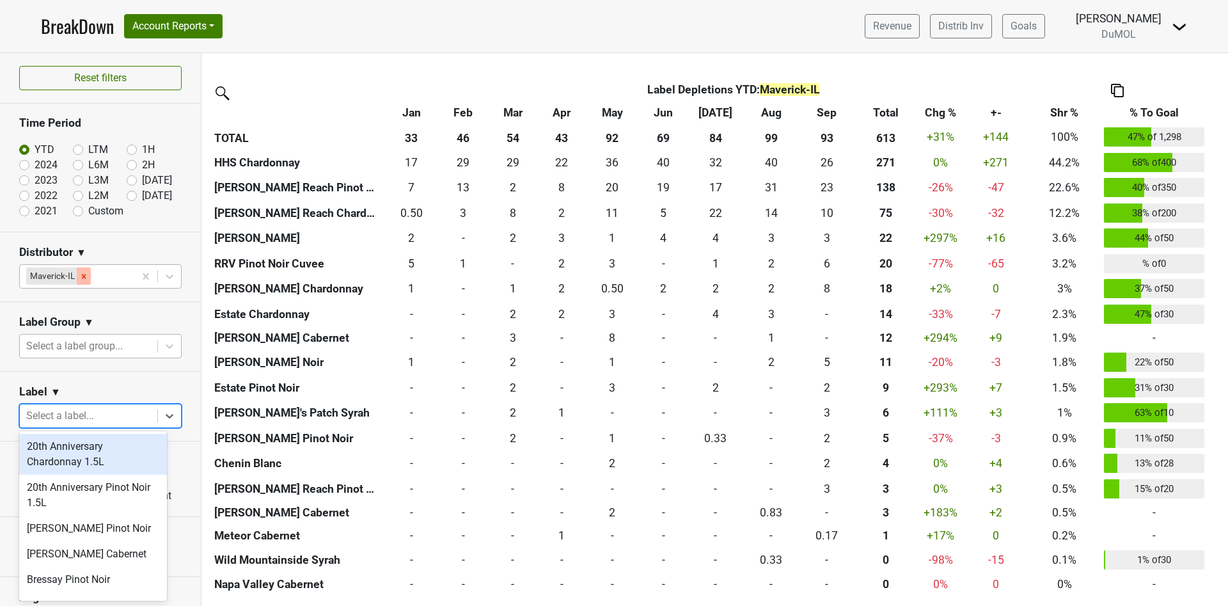
click at [81, 276] on icon "Remove Maverick-IL" at bounding box center [83, 276] width 9 height 9
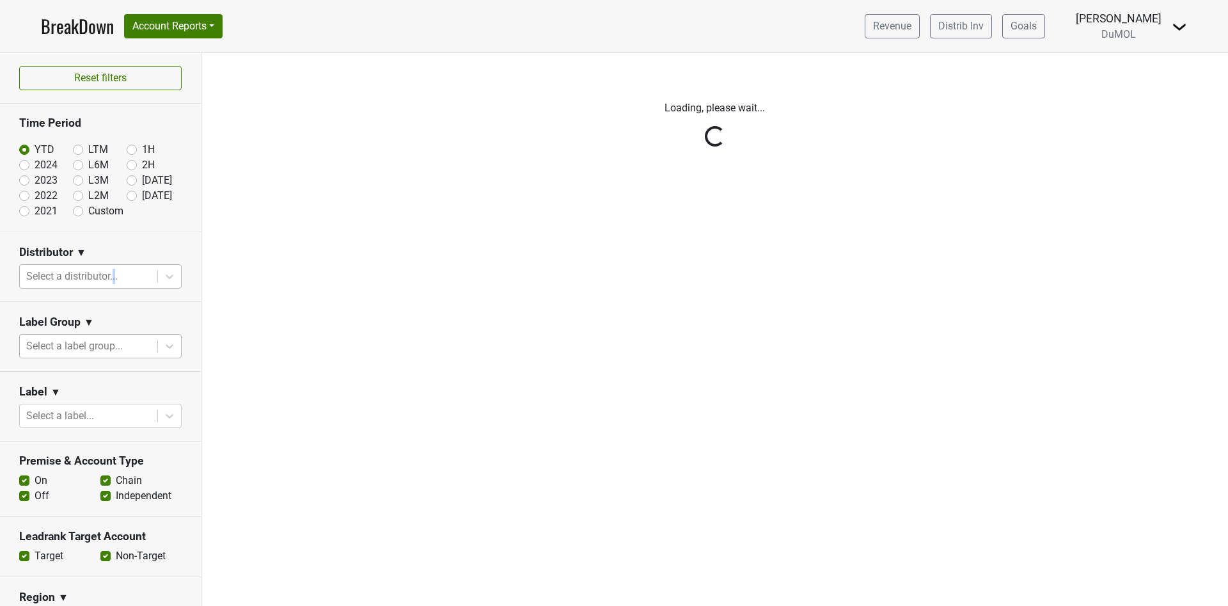
click at [115, 274] on div "Reset filters Time Period YTD LTM 1H 2024 L6M 2H 2023 L3M Sep '25 2022 L2M Oct …" at bounding box center [101, 329] width 202 height 553
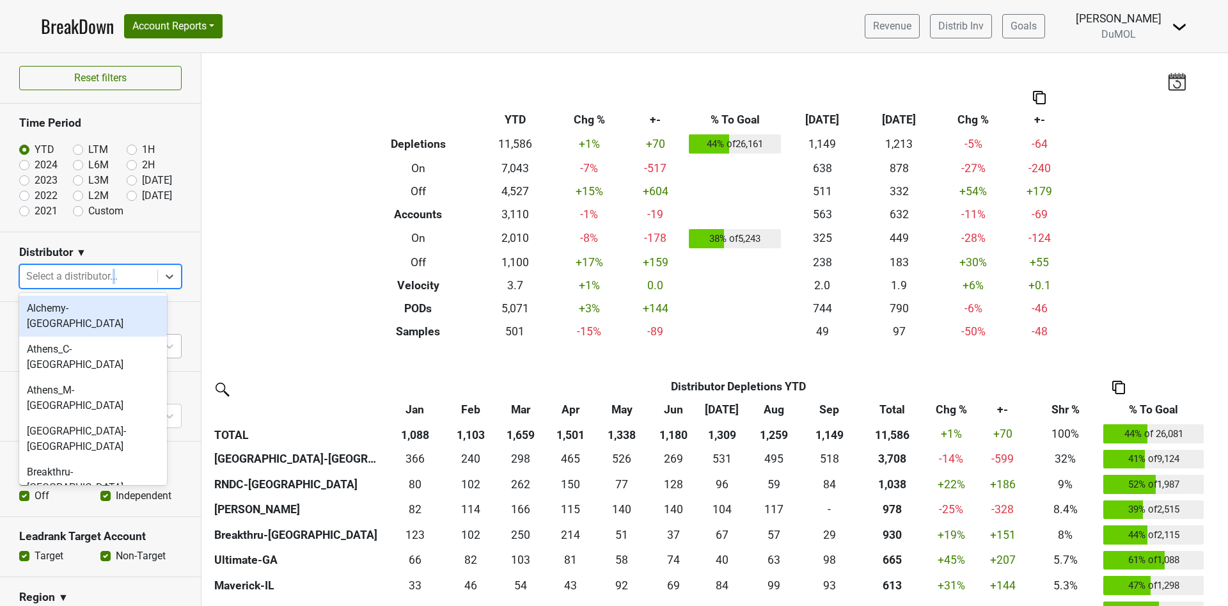
click at [109, 280] on div at bounding box center [88, 276] width 125 height 18
type input "mon"
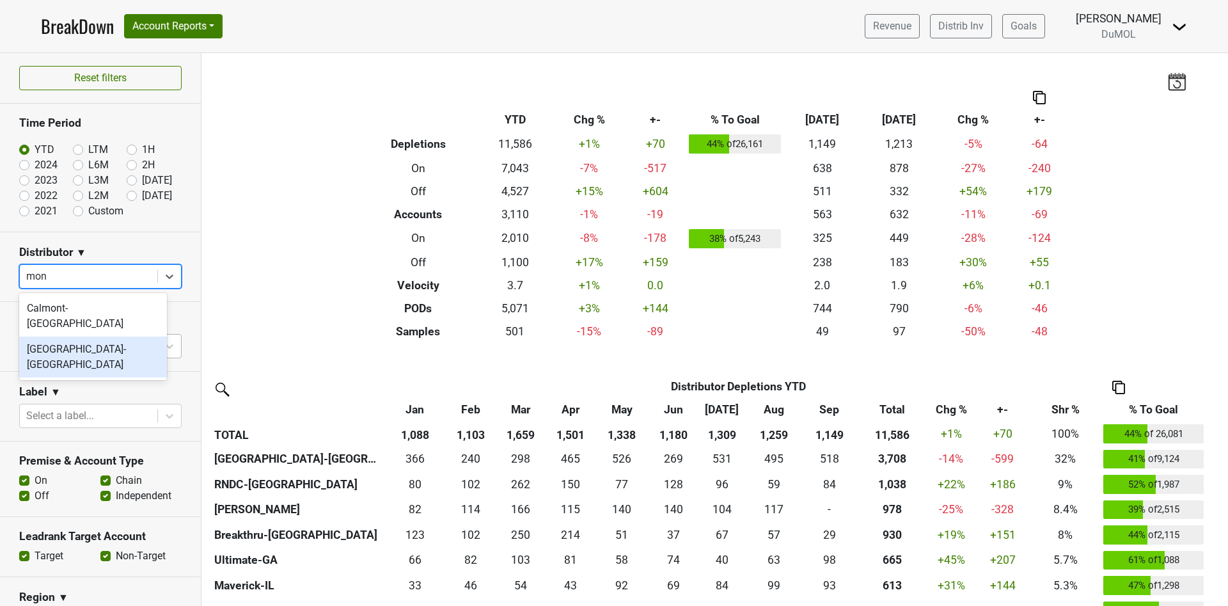
click at [93, 337] on div "[GEOGRAPHIC_DATA]-[GEOGRAPHIC_DATA]" at bounding box center [93, 357] width 148 height 41
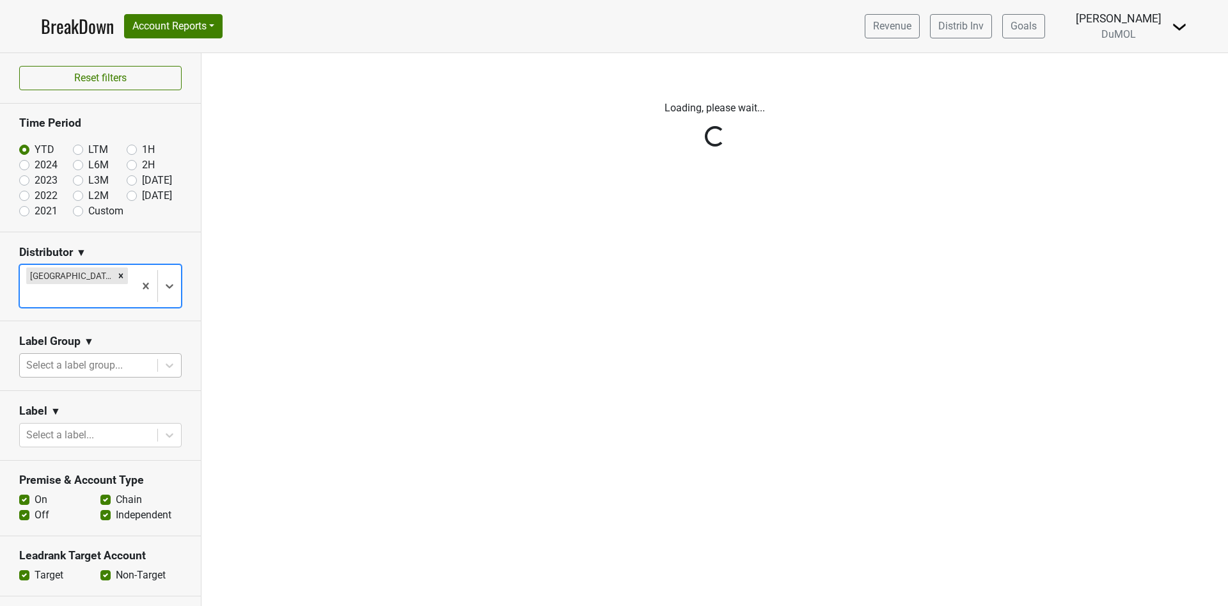
click at [83, 344] on div "Reset filters Time Period YTD LTM 1H 2024 L6M 2H 2023 L3M Sep '25 2022 L2M Oct …" at bounding box center [101, 329] width 202 height 553
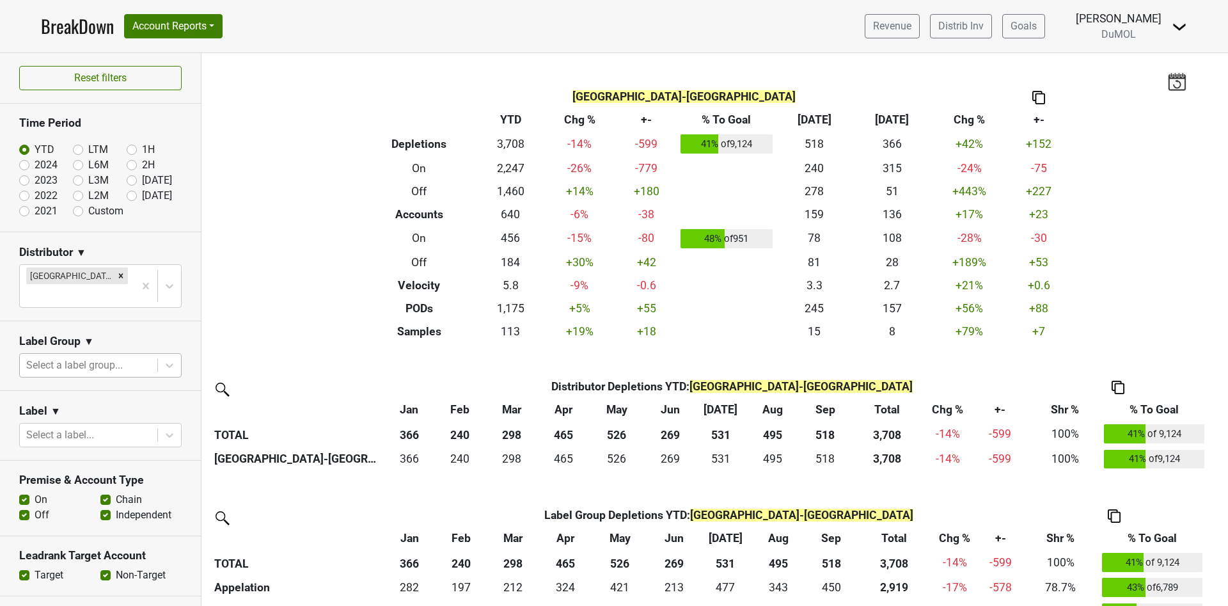
click at [83, 356] on div at bounding box center [88, 365] width 125 height 18
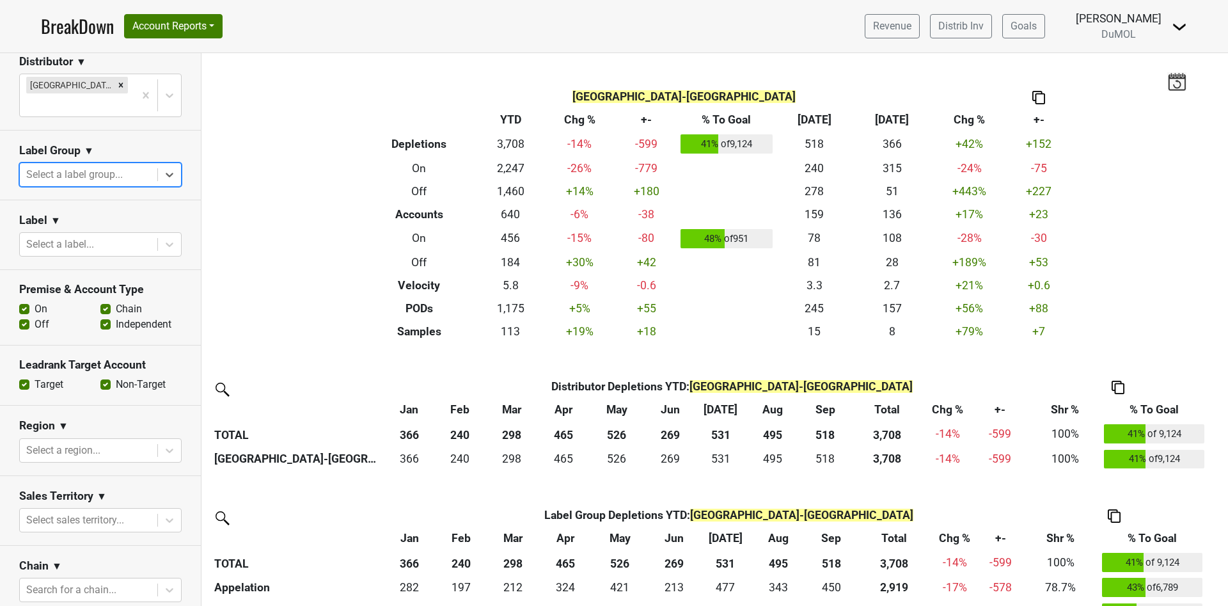
scroll to position [192, 0]
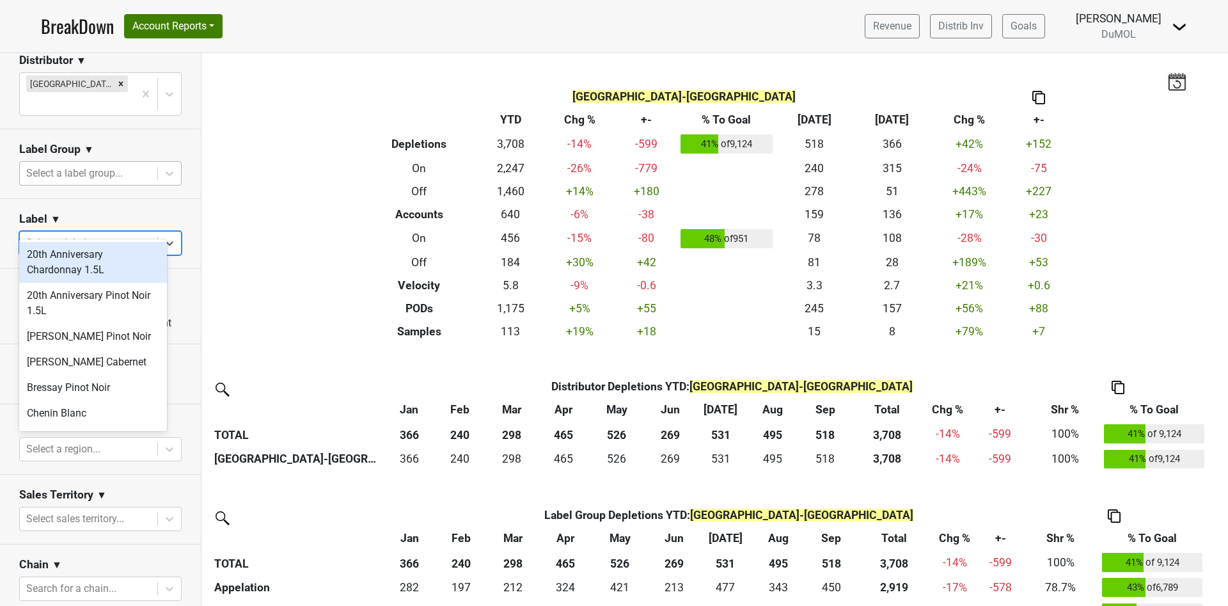
click at [76, 234] on div at bounding box center [88, 243] width 125 height 18
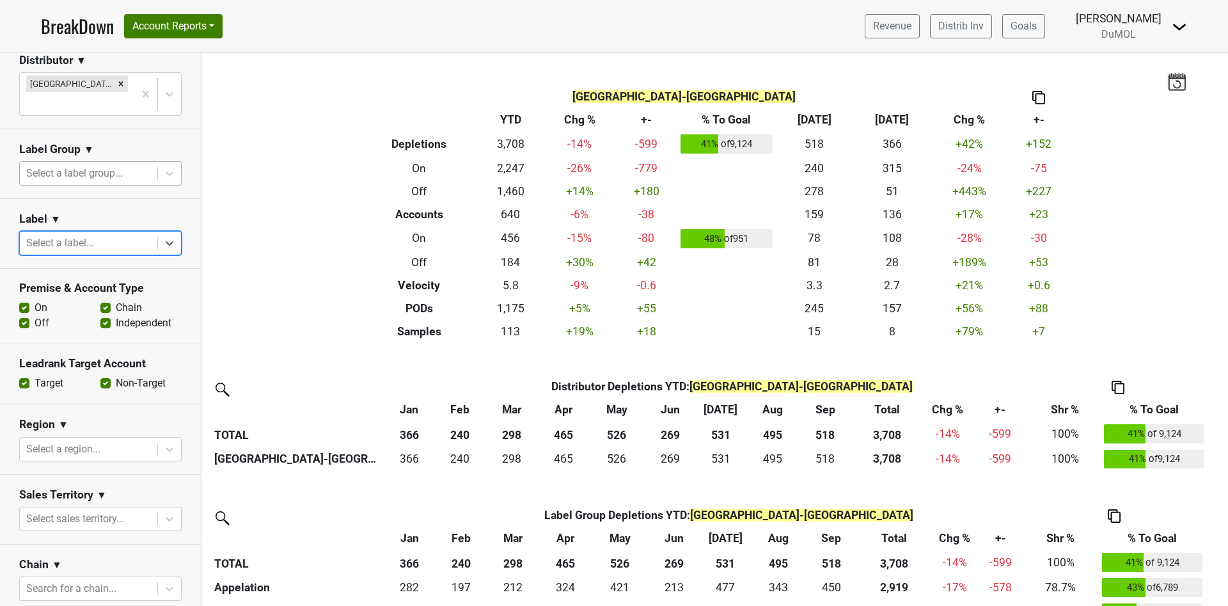
click at [76, 234] on div at bounding box center [88, 243] width 125 height 18
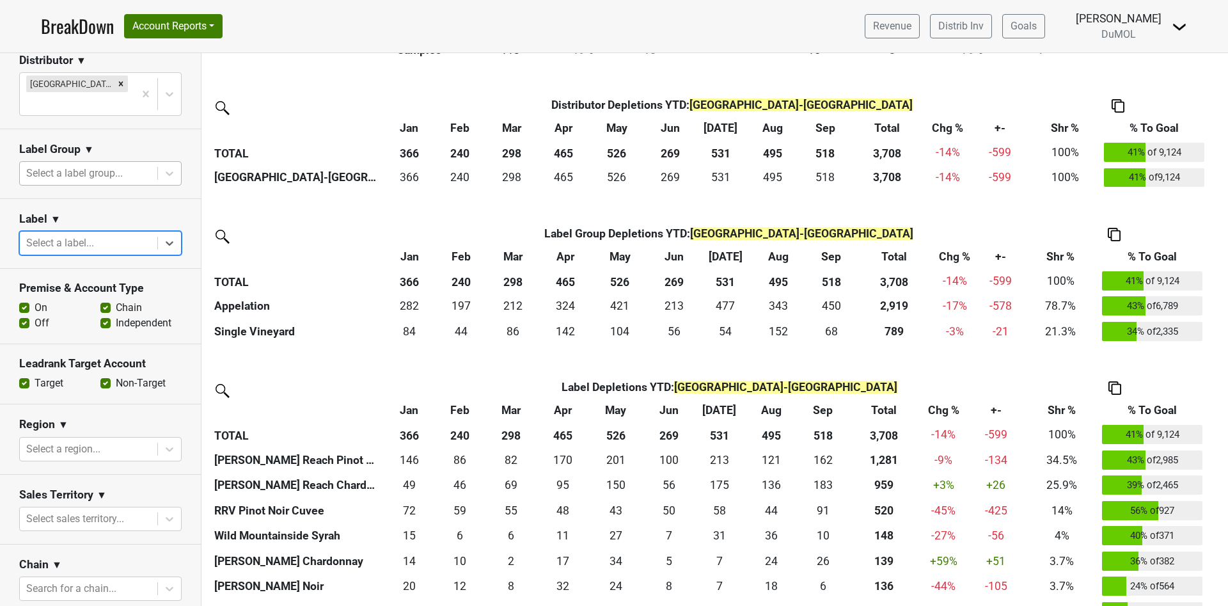
scroll to position [288, 0]
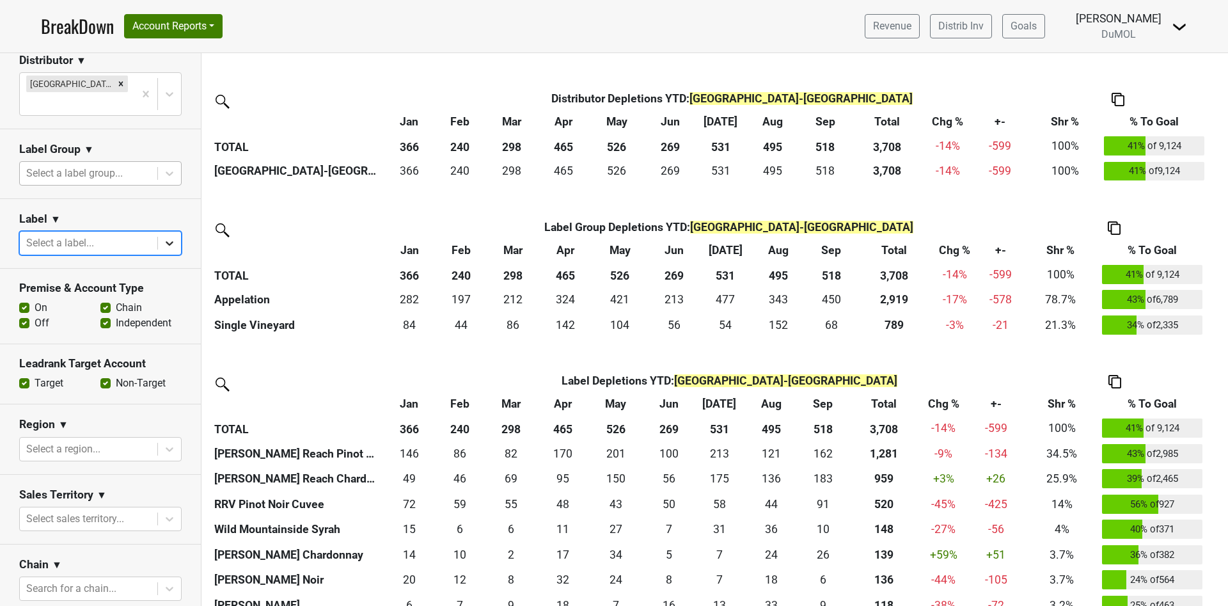
click at [161, 232] on div at bounding box center [169, 243] width 23 height 23
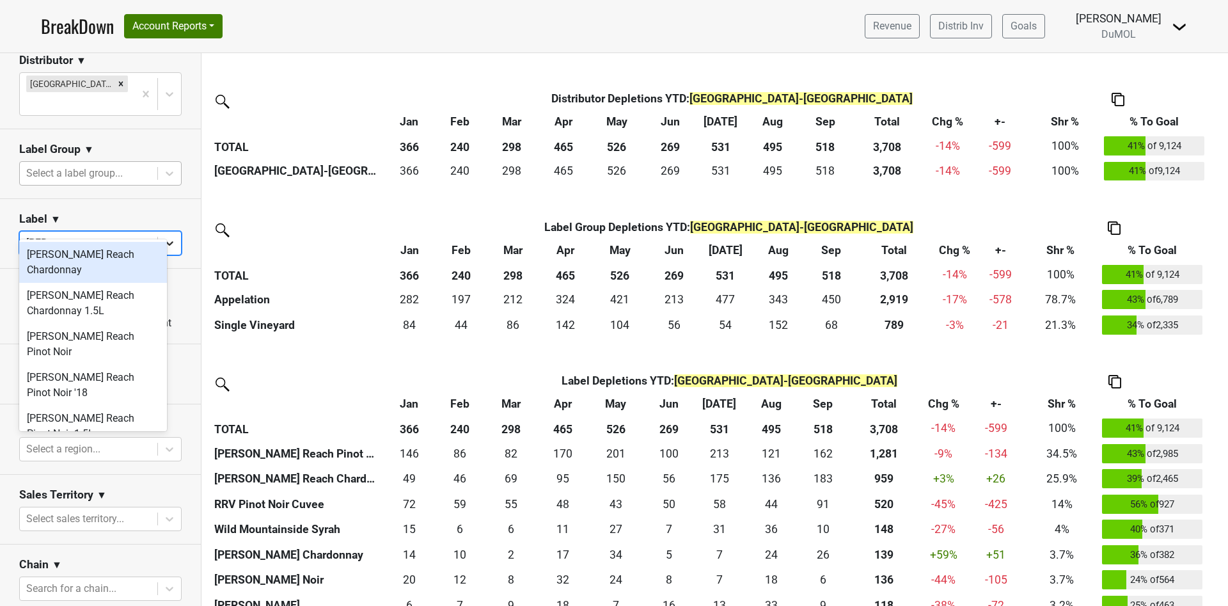
type input "west"
click at [85, 273] on div "[PERSON_NAME] Reach Chardonnay" at bounding box center [93, 262] width 148 height 41
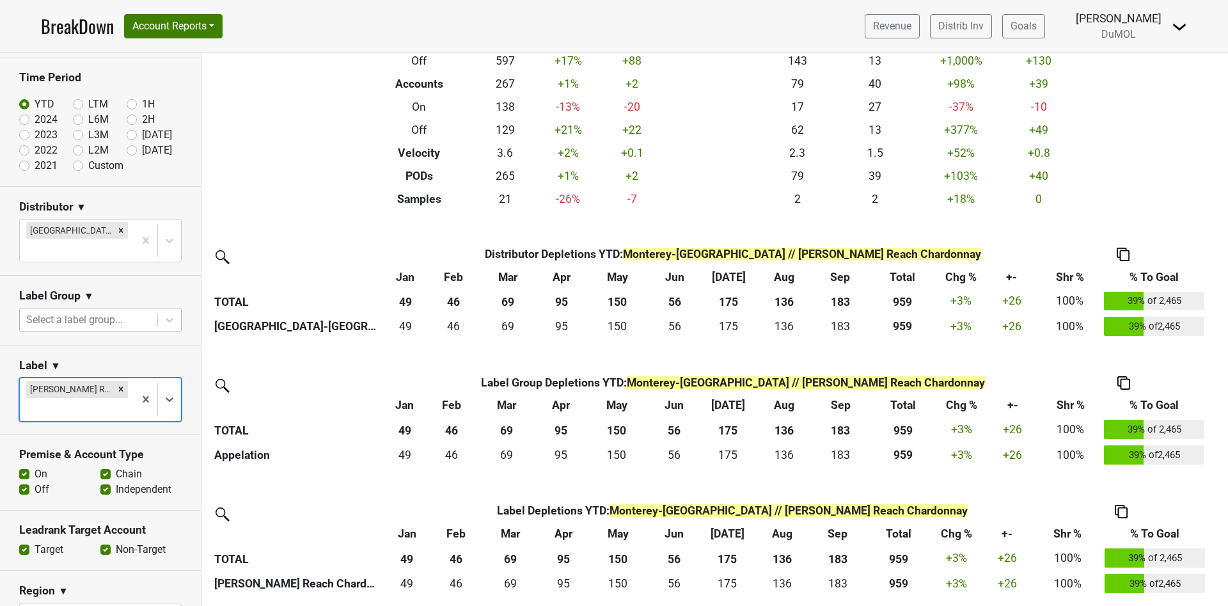
scroll to position [0, 0]
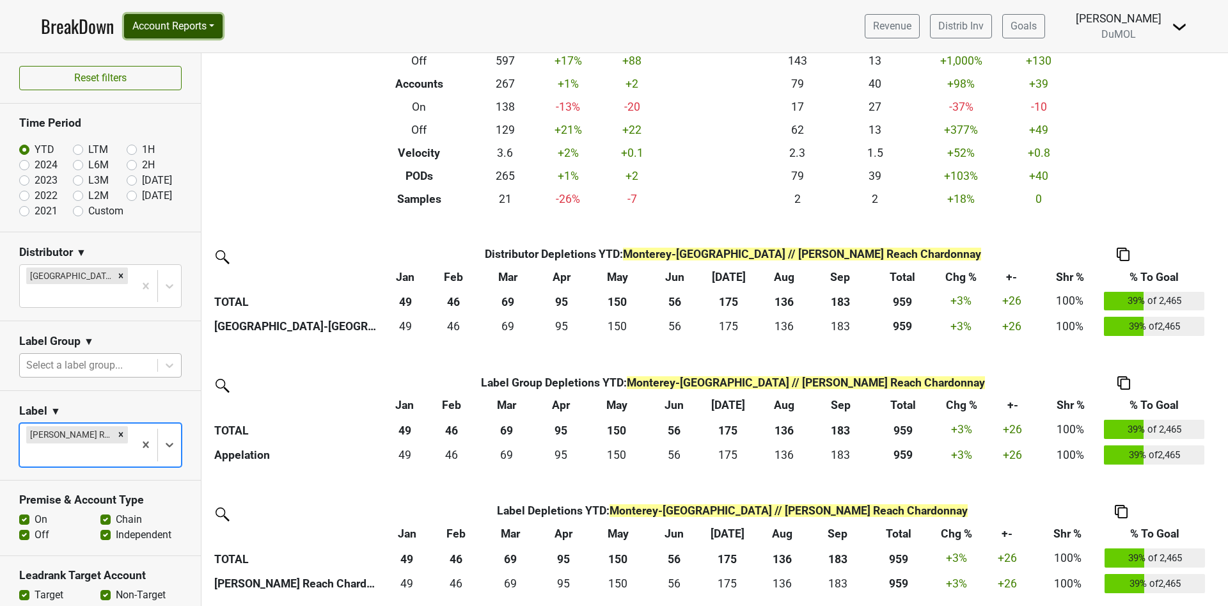
click at [219, 19] on button "Account Reports" at bounding box center [173, 26] width 99 height 24
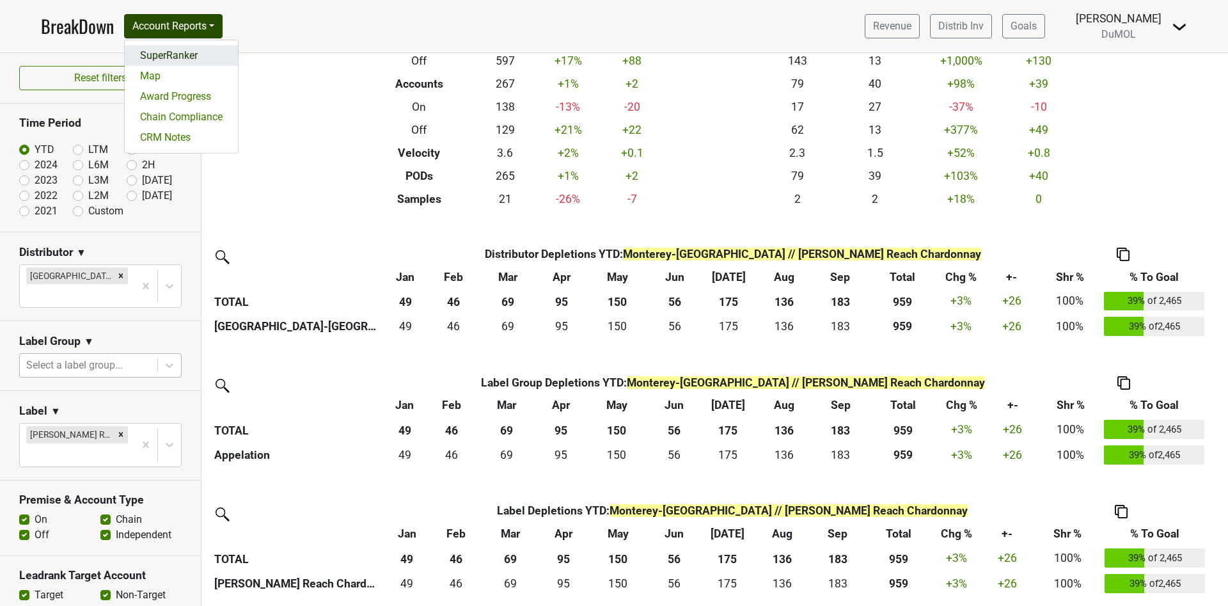
click at [179, 56] on link "SuperRanker" at bounding box center [181, 55] width 113 height 20
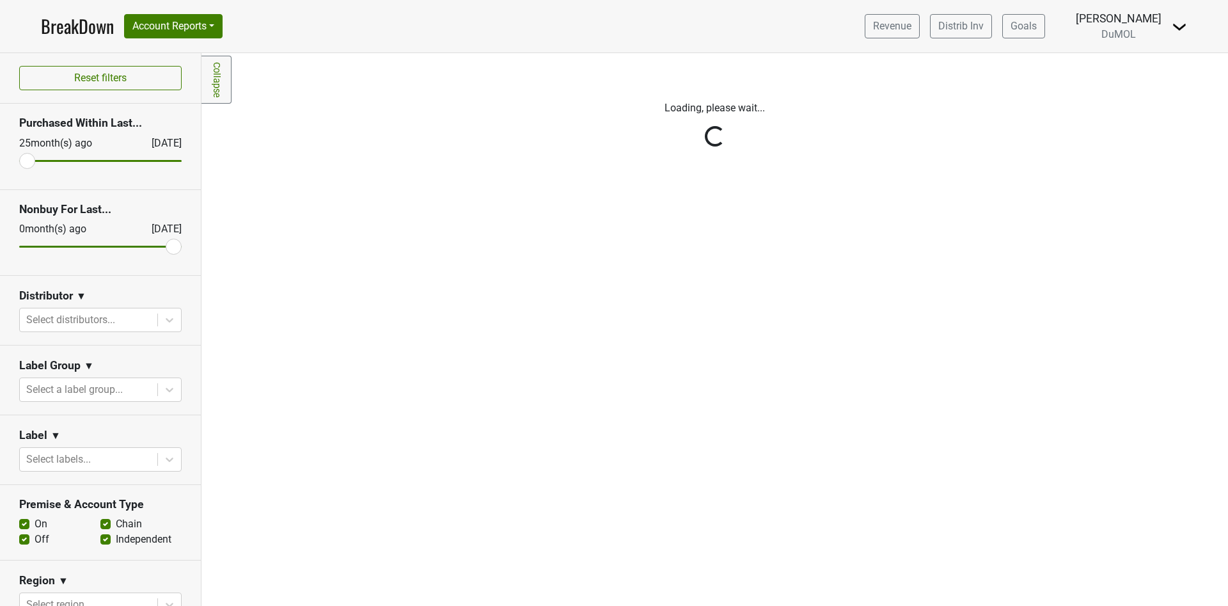
click at [154, 318] on div "Reset filters Purchased Within Last... [DATE] [DATE] Nonbuy For Last... [DATE] …" at bounding box center [101, 329] width 202 height 553
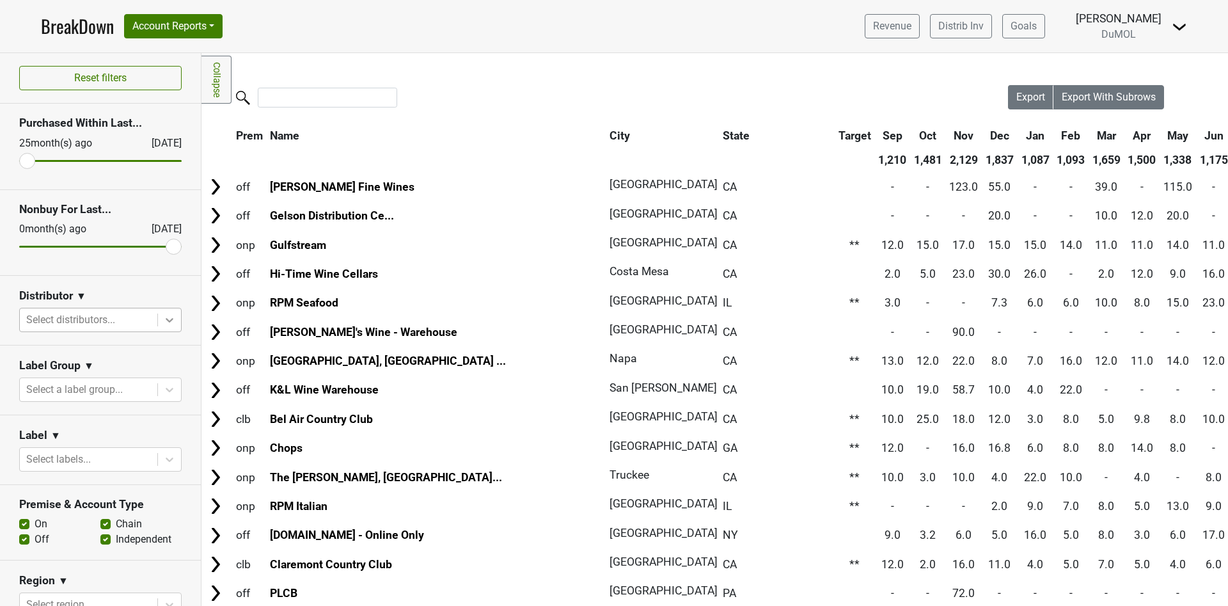
click at [163, 319] on icon at bounding box center [169, 319] width 13 height 13
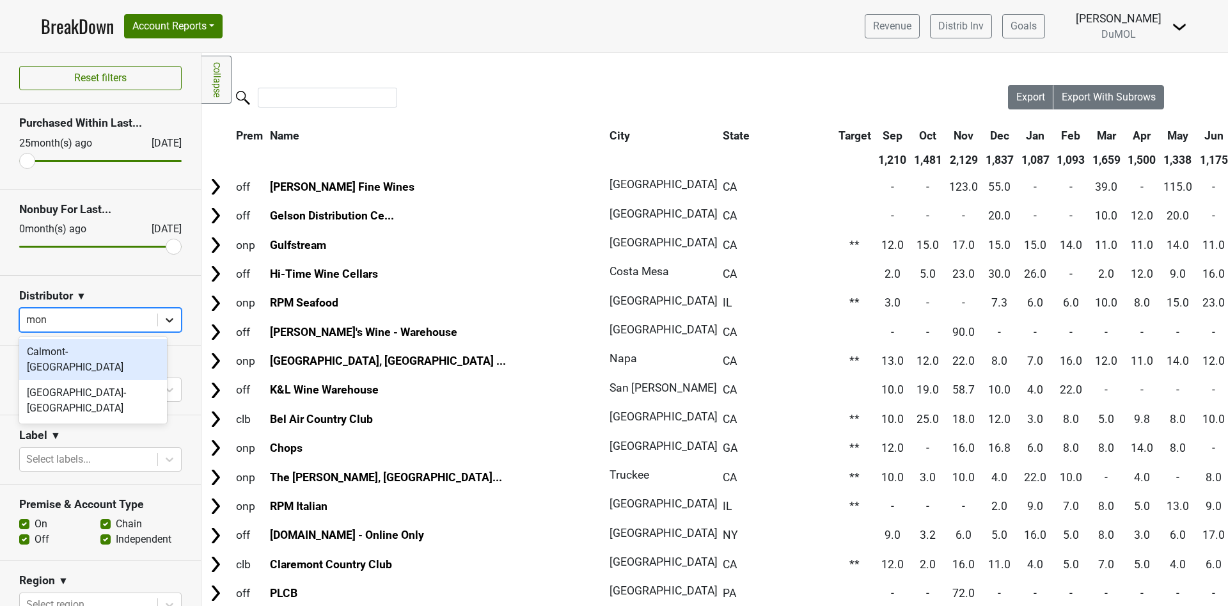
type input "mont"
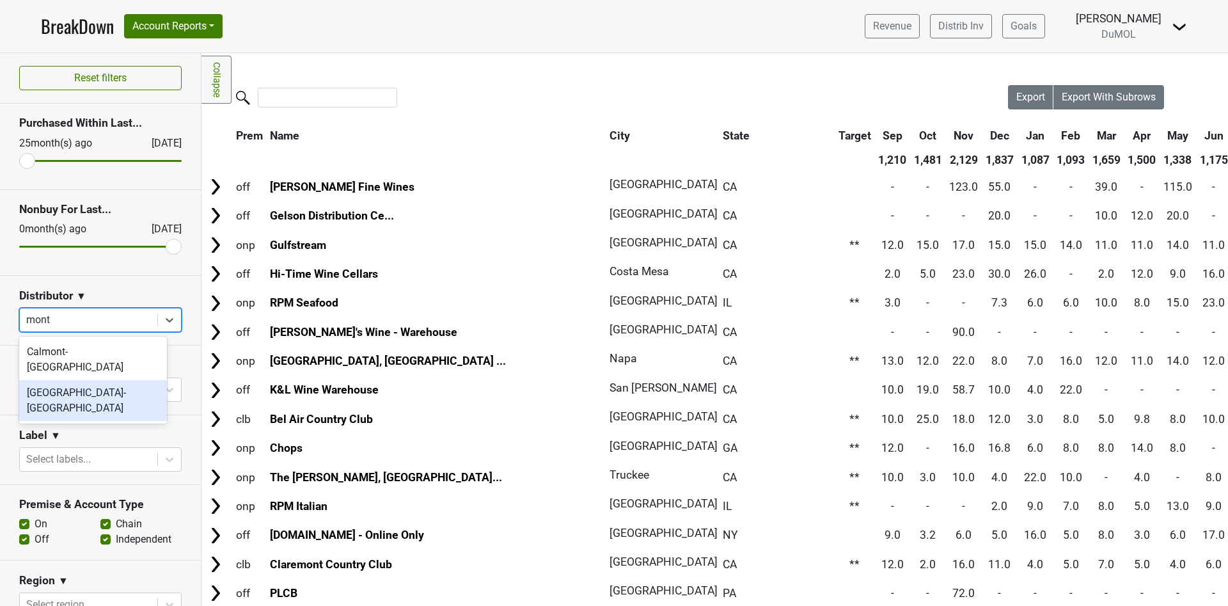
drag, startPoint x: 67, startPoint y: 380, endPoint x: 58, endPoint y: 416, distance: 36.8
click at [66, 380] on div "Monterey-CA" at bounding box center [93, 400] width 148 height 41
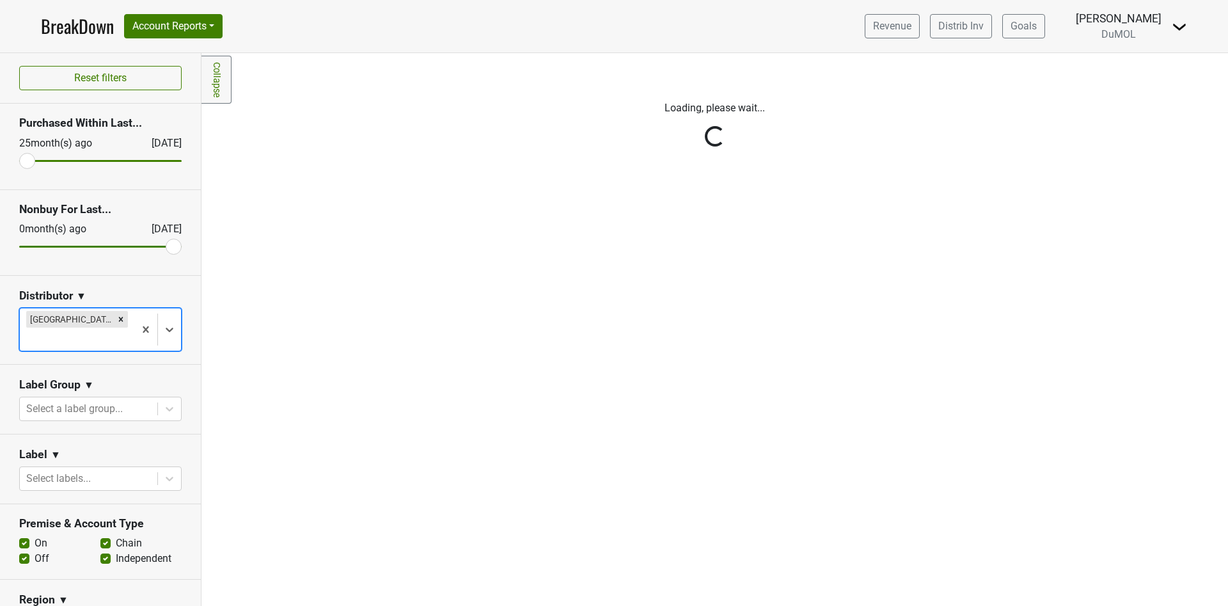
click at [61, 457] on div "Reset filters Purchased Within Last... 25 month(s) ago Oct '25 Nonbuy For Last.…" at bounding box center [101, 329] width 202 height 553
click at [97, 470] on div at bounding box center [88, 479] width 125 height 18
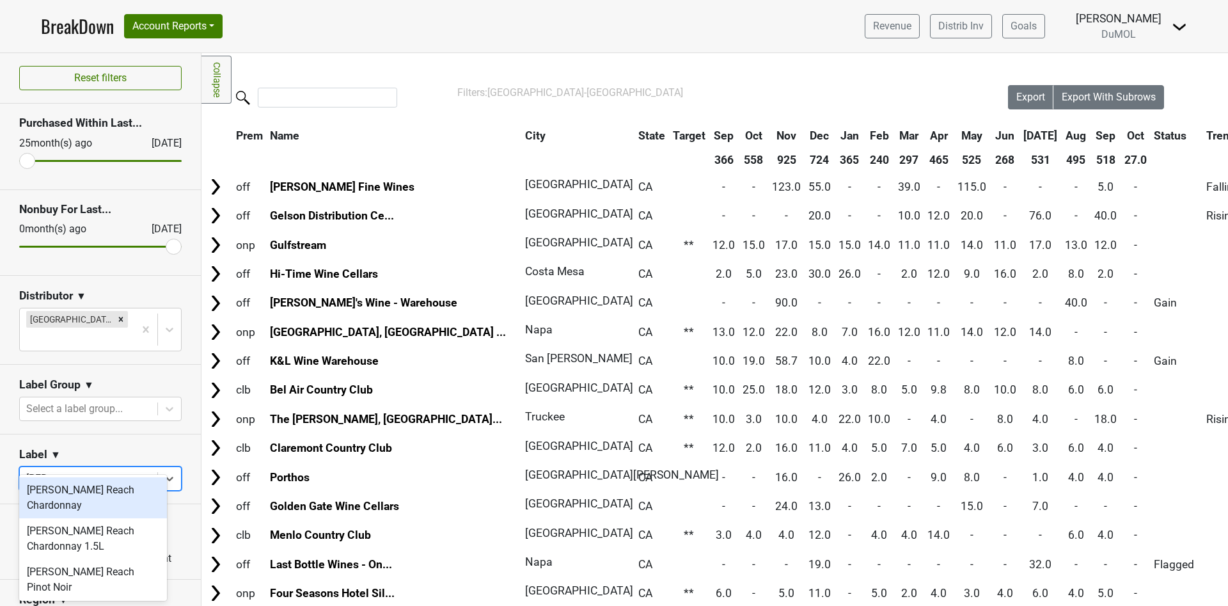
type input "west"
click at [90, 489] on div "[PERSON_NAME] Reach Chardonnay" at bounding box center [93, 497] width 148 height 41
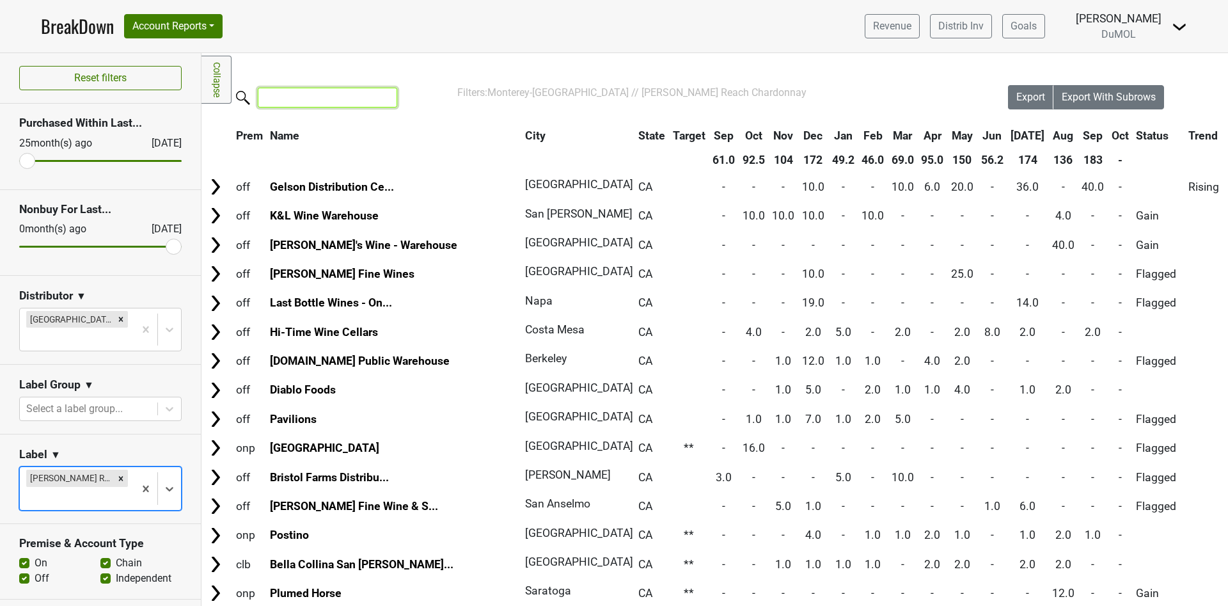
click at [296, 102] on input "search" at bounding box center [327, 98] width 139 height 20
click at [287, 102] on input "search" at bounding box center [327, 98] width 139 height 20
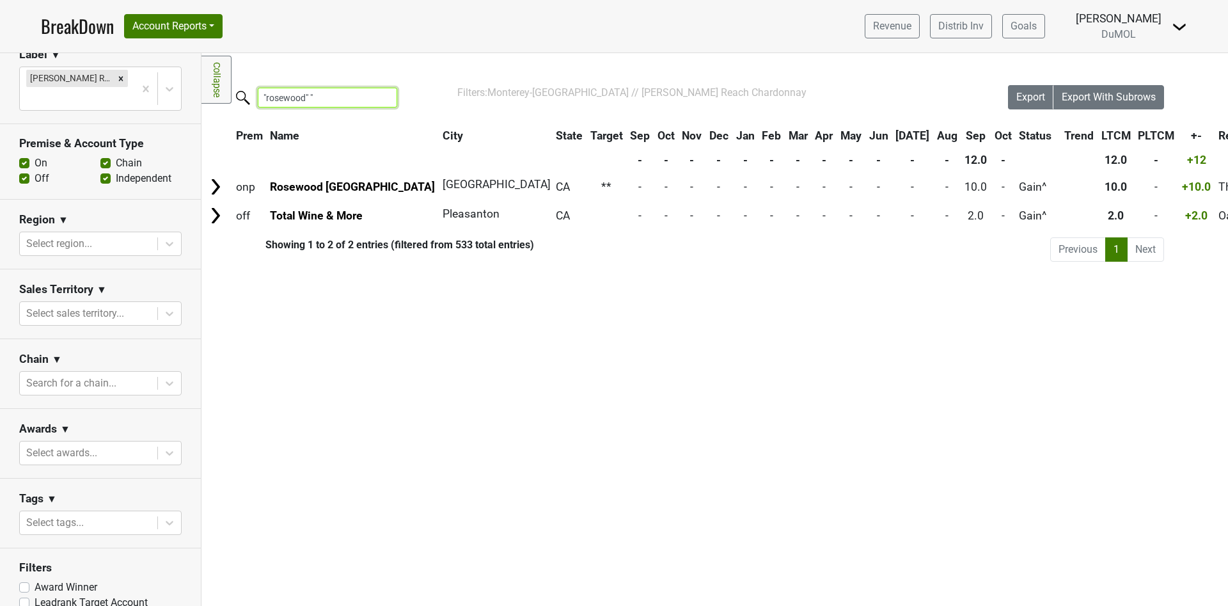
scroll to position [409, 0]
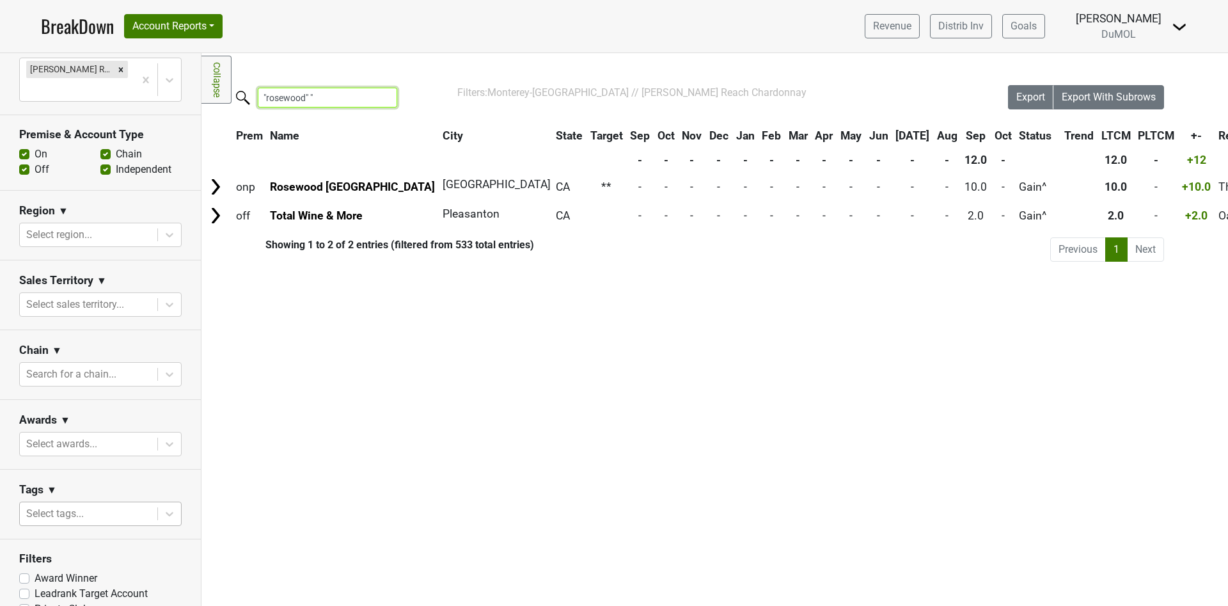
type input ""rosewood" ""
click at [72, 505] on div at bounding box center [88, 514] width 125 height 18
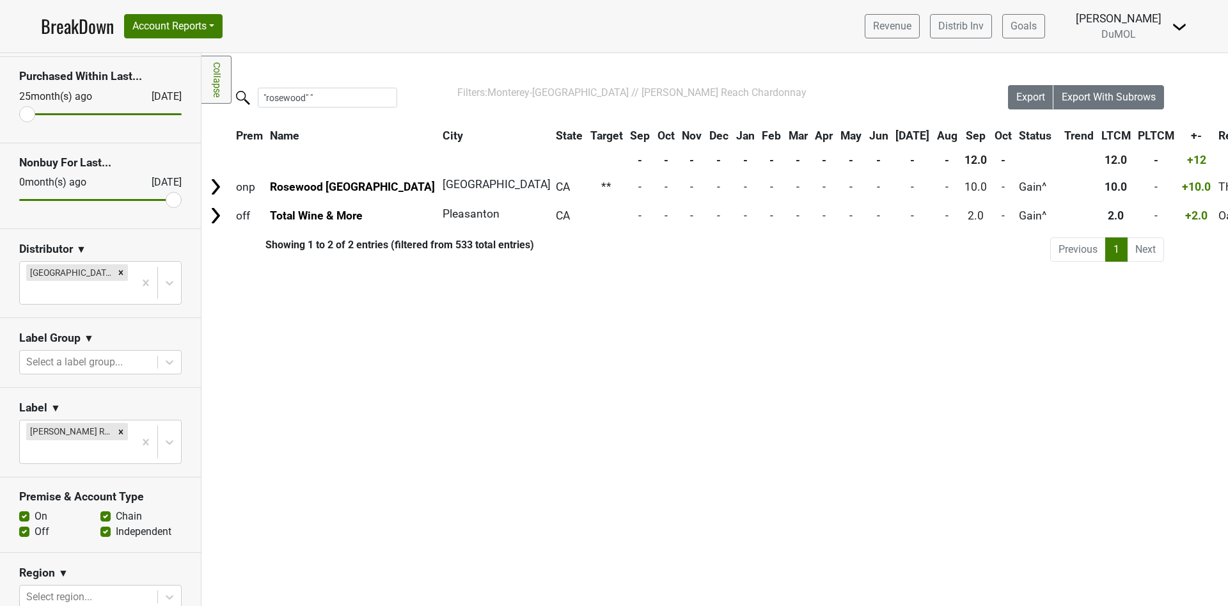
scroll to position [0, 0]
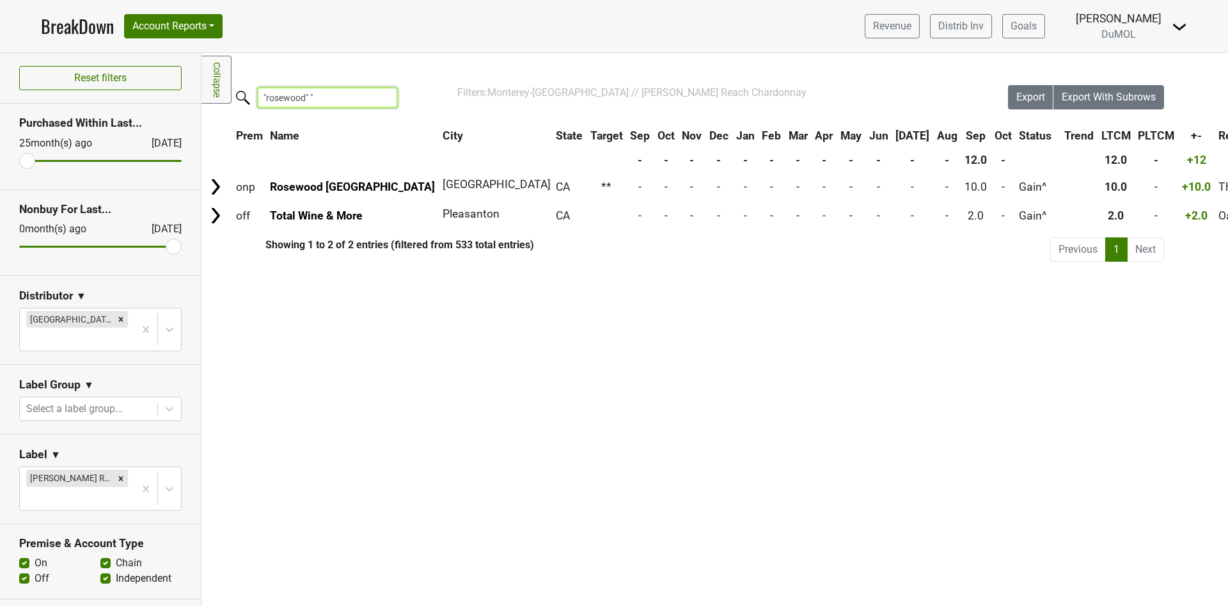
drag, startPoint x: 355, startPoint y: 99, endPoint x: 207, endPoint y: 91, distance: 148.7
click at [218, 94] on div "Filters Collapse Loading, please wait... Please wait, your file is being downlo…" at bounding box center [715, 329] width 1027 height 553
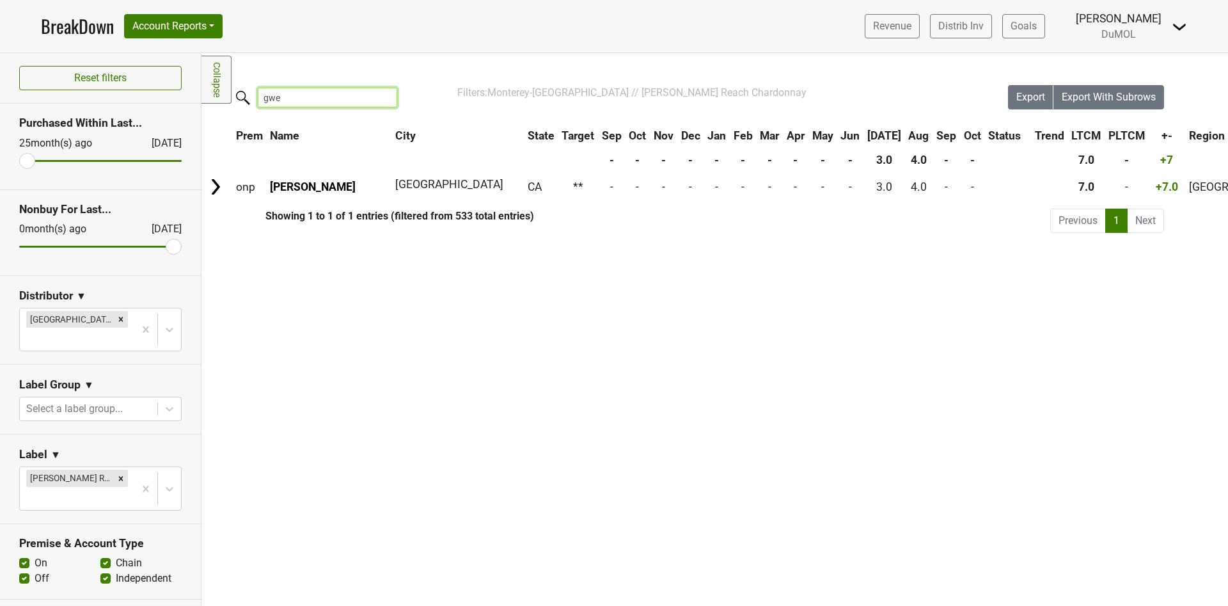
type input "gwen"
drag, startPoint x: 322, startPoint y: 97, endPoint x: 196, endPoint y: 94, distance: 126.1
click at [204, 95] on div "Filters Collapse Loading, please wait... Please wait, your file is being downlo…" at bounding box center [715, 329] width 1027 height 553
type input "L"
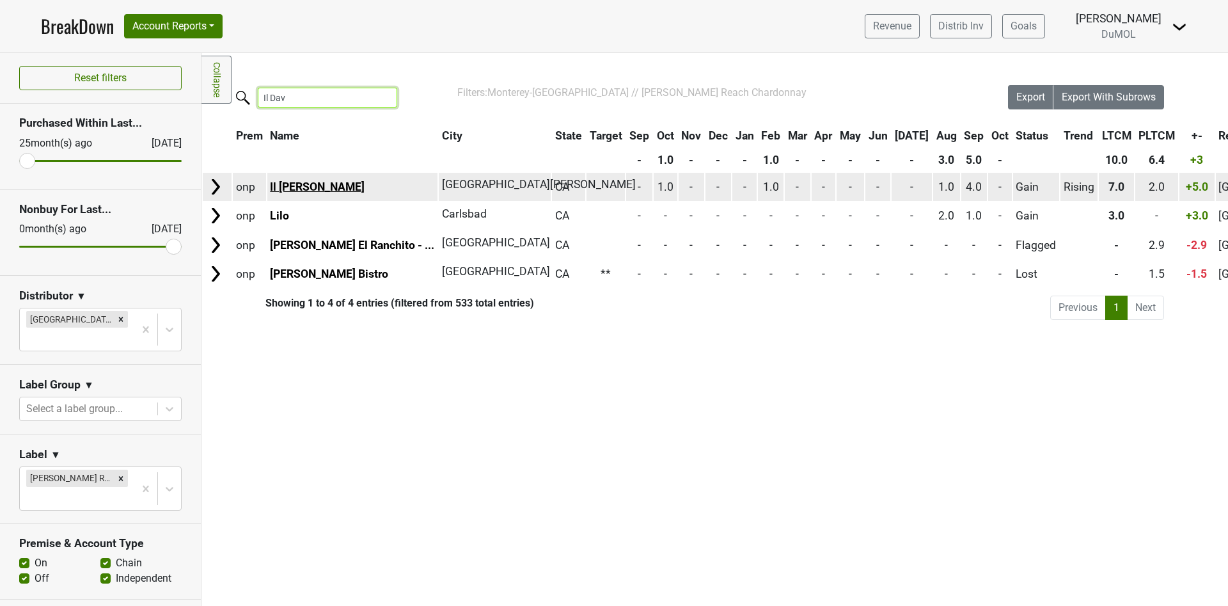
type input "Il Dav"
click at [311, 191] on link "Il Davide" at bounding box center [317, 186] width 95 height 13
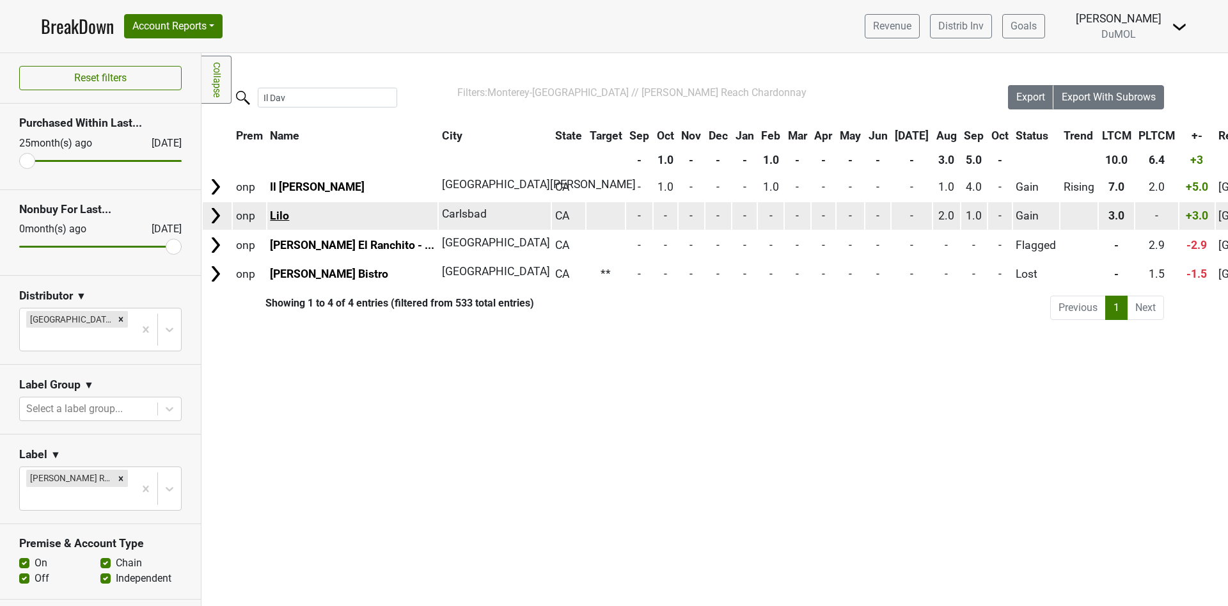
click at [282, 214] on link "Lilo" at bounding box center [279, 215] width 19 height 13
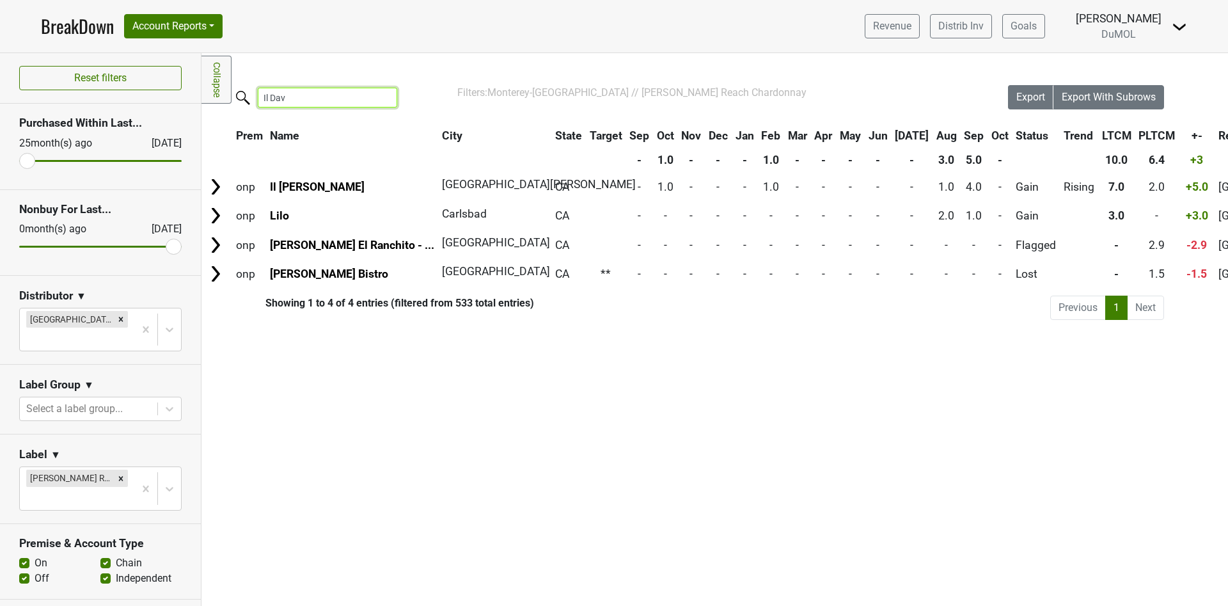
drag, startPoint x: 323, startPoint y: 94, endPoint x: 231, endPoint y: 89, distance: 92.3
click at [231, 89] on div "Filters Collapse Loading, please wait... Please wait, your file is being downlo…" at bounding box center [715, 329] width 1027 height 553
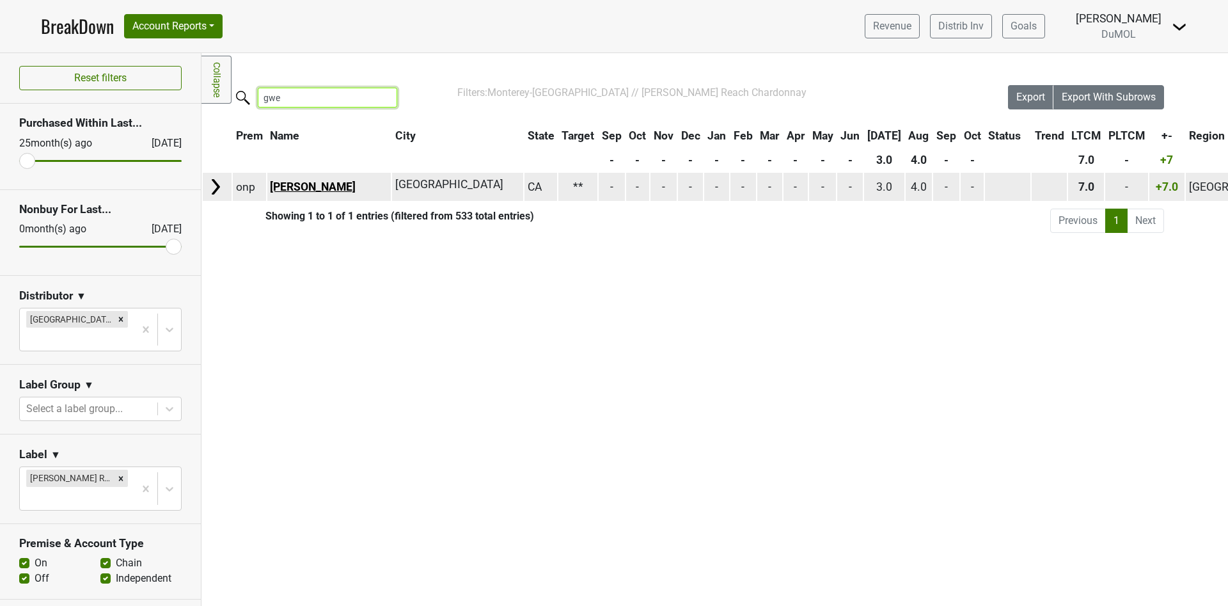
type input "gwe"
click at [283, 182] on link "[PERSON_NAME]" at bounding box center [313, 186] width 86 height 13
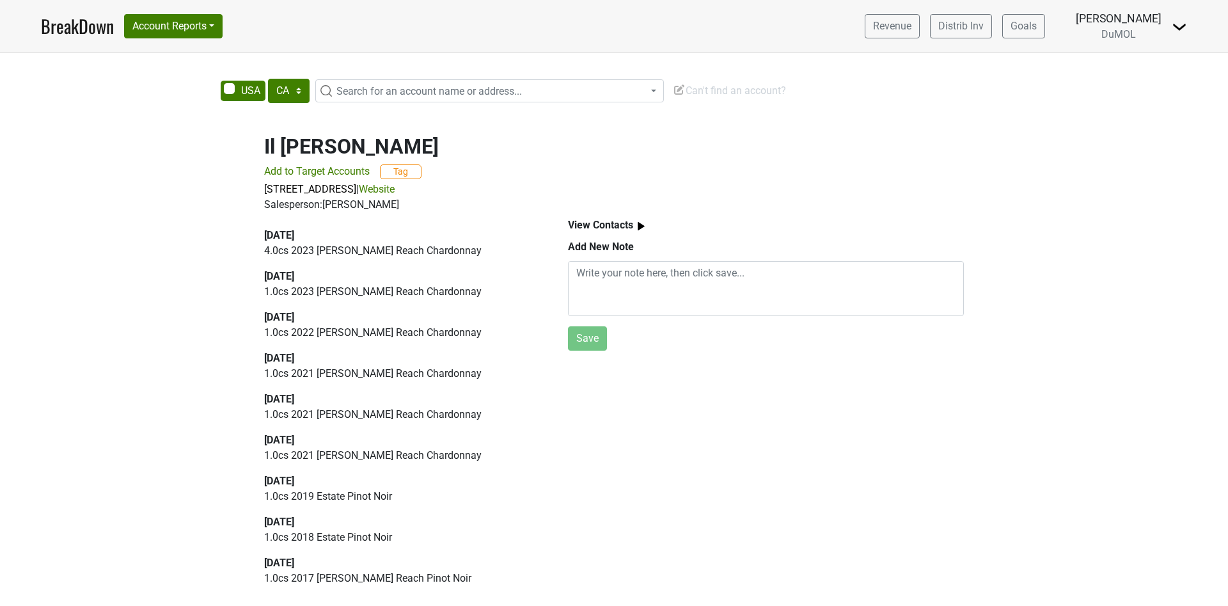
select select "CA"
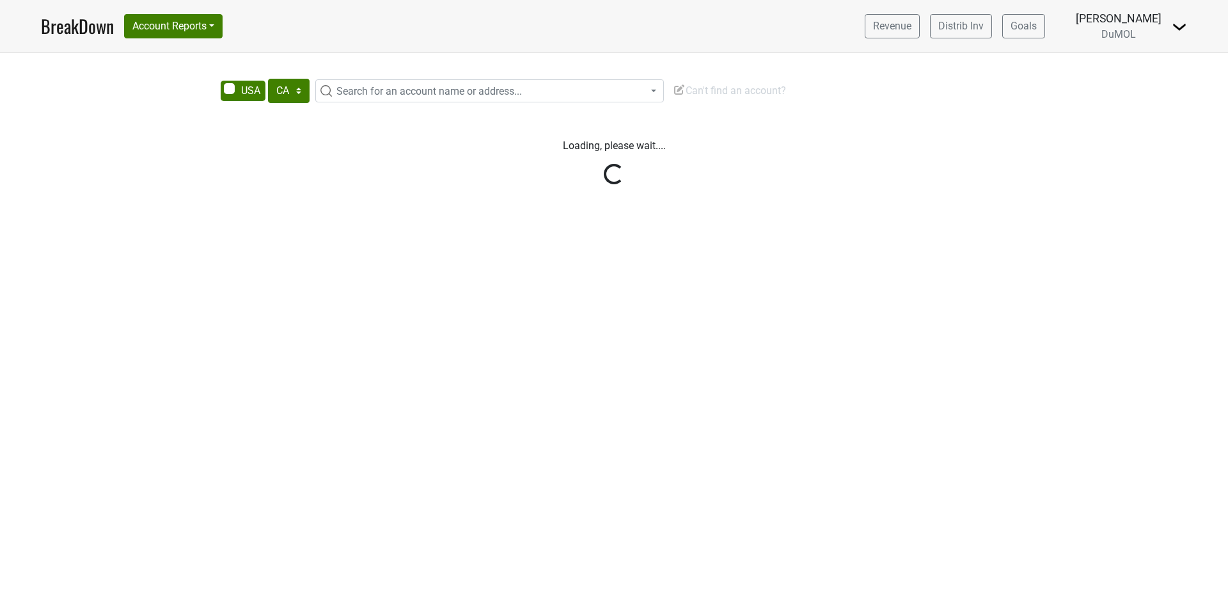
select select "CA"
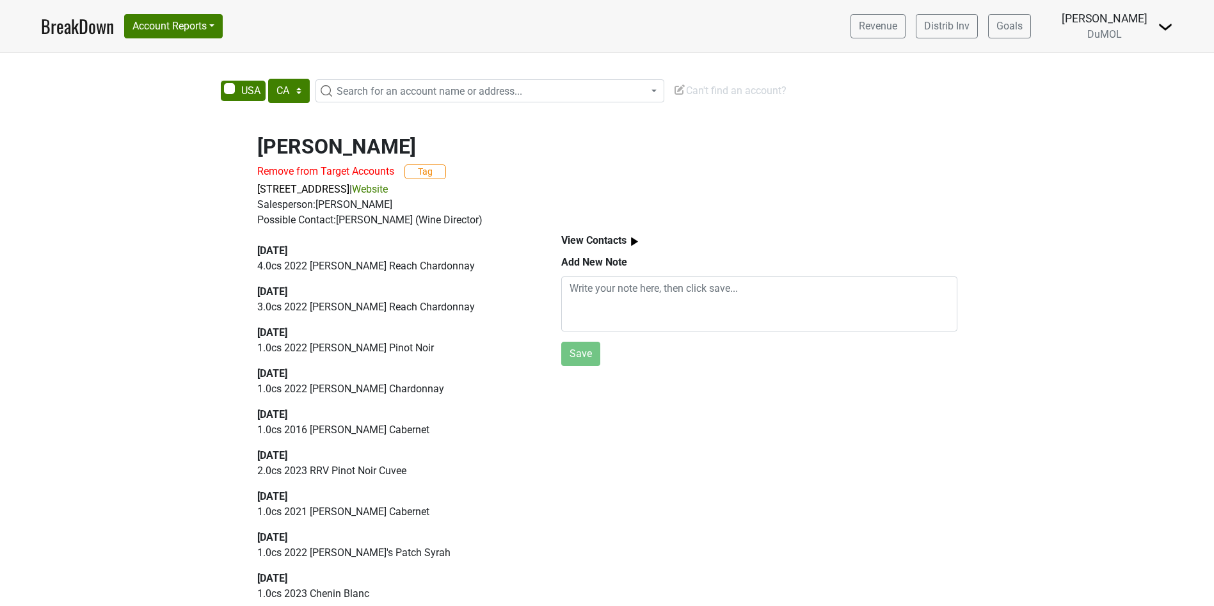
select select "CA"
